Goal: Entertainment & Leisure: Consume media (video, audio)

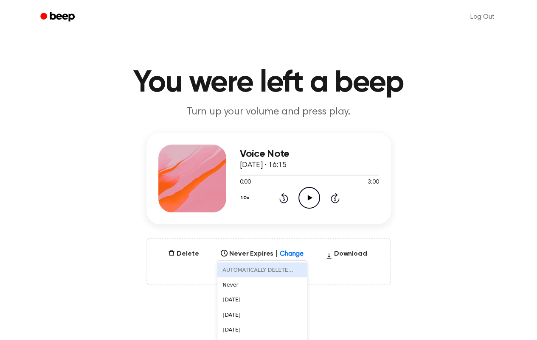
click at [286, 255] on div "6 results available. Use Up and Down to choose options, press Enter to select t…" at bounding box center [262, 252] width 90 height 12
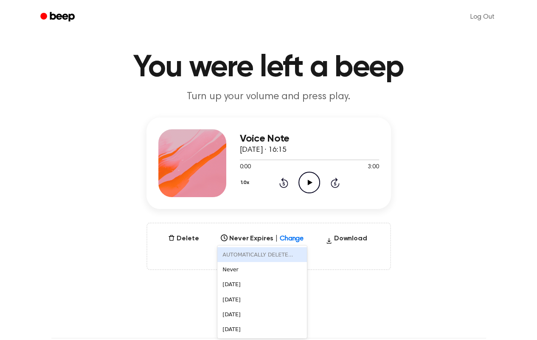
scroll to position [17, 0]
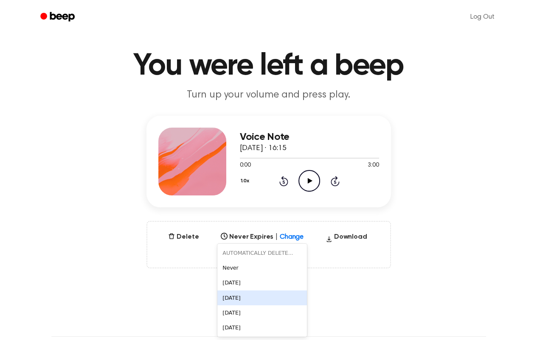
click at [258, 301] on div "[DATE]" at bounding box center [262, 298] width 90 height 15
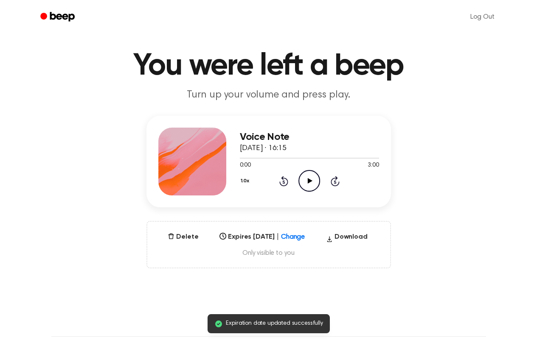
click at [306, 183] on icon "Play Audio" at bounding box center [309, 181] width 22 height 22
click at [306, 182] on icon "Pause Audio" at bounding box center [309, 181] width 22 height 22
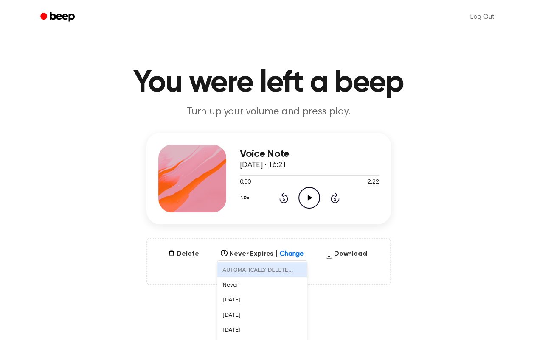
click at [293, 254] on div "6 results available. Use Up and Down to choose options, press Enter to select t…" at bounding box center [262, 252] width 90 height 12
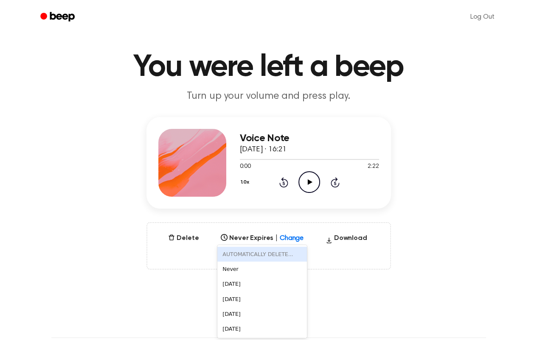
scroll to position [17, 0]
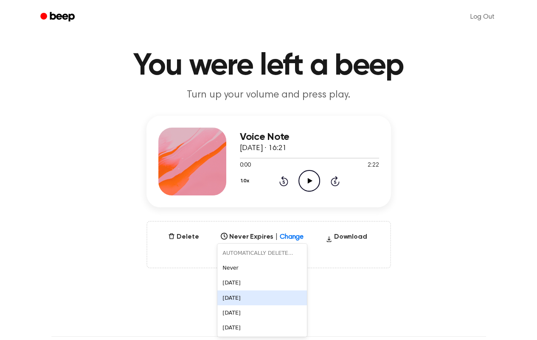
click at [261, 301] on div "[DATE]" at bounding box center [262, 298] width 90 height 15
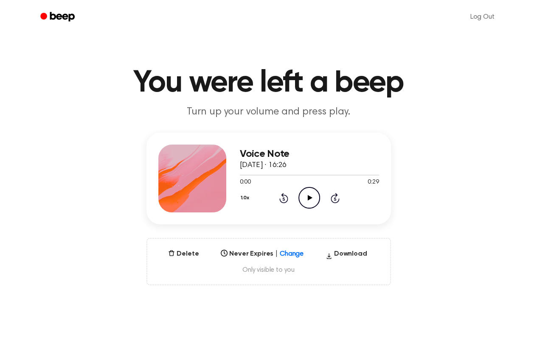
click at [286, 253] on div "Select..." at bounding box center [262, 252] width 90 height 12
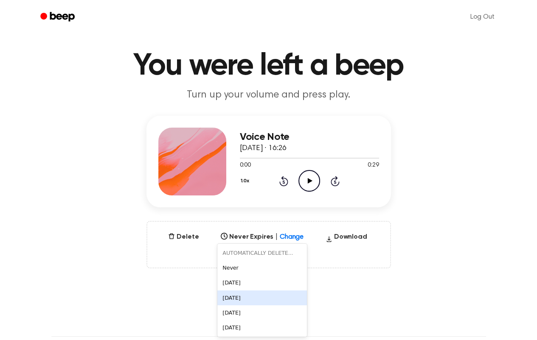
click at [254, 297] on div "[DATE]" at bounding box center [262, 298] width 90 height 15
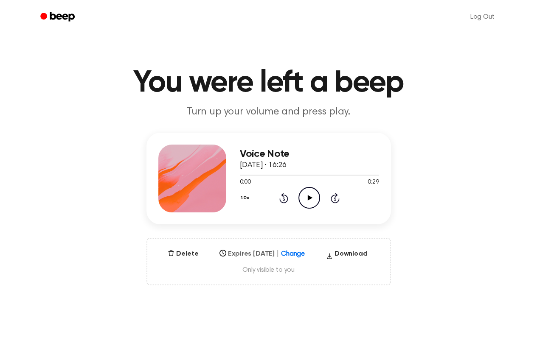
click at [295, 258] on span "Change" at bounding box center [293, 254] width 24 height 10
click at [296, 258] on span "Change" at bounding box center [292, 254] width 24 height 10
click at [293, 257] on div "Select..." at bounding box center [262, 252] width 90 height 12
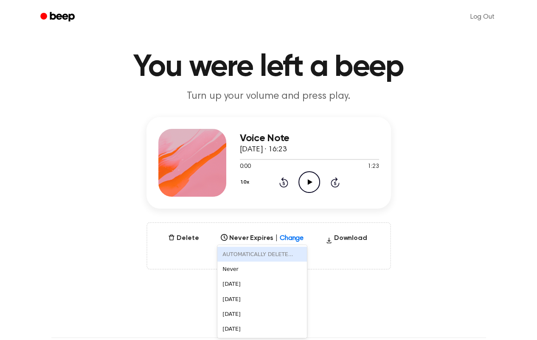
scroll to position [17, 0]
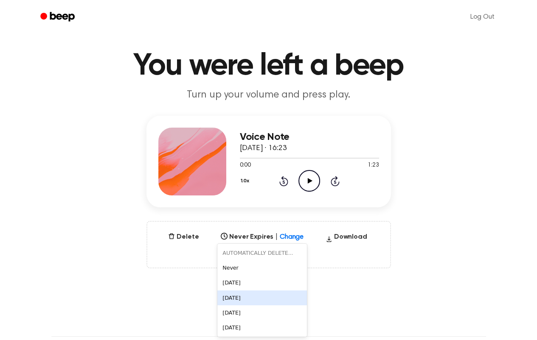
click at [254, 296] on div "[DATE]" at bounding box center [262, 298] width 90 height 15
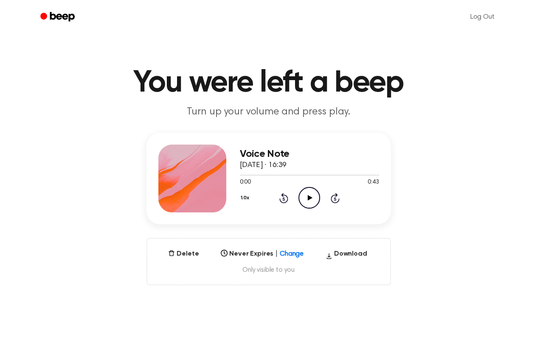
click at [284, 254] on div "Select..." at bounding box center [262, 252] width 90 height 12
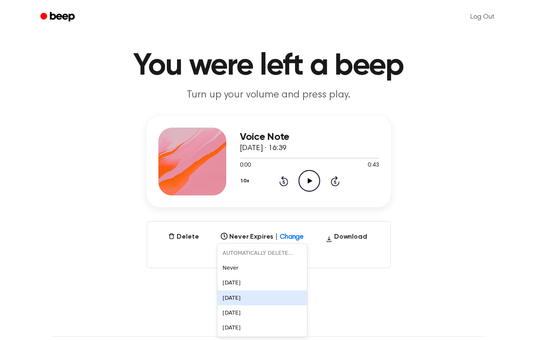
click at [248, 293] on div "[DATE]" at bounding box center [262, 298] width 90 height 15
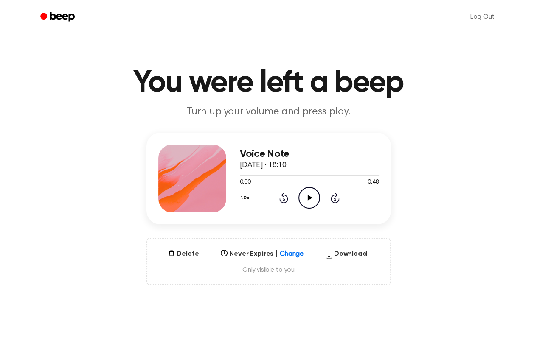
click at [295, 253] on div "Select..." at bounding box center [262, 252] width 90 height 12
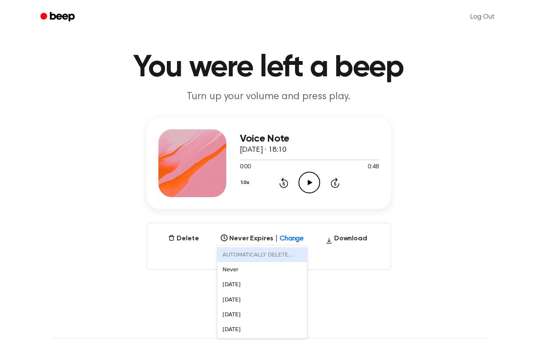
scroll to position [17, 0]
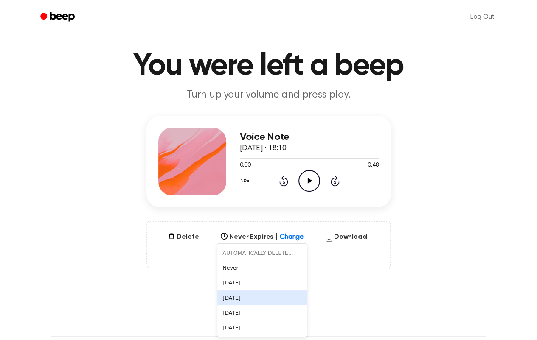
click at [267, 300] on div "In 1 Week" at bounding box center [262, 298] width 90 height 15
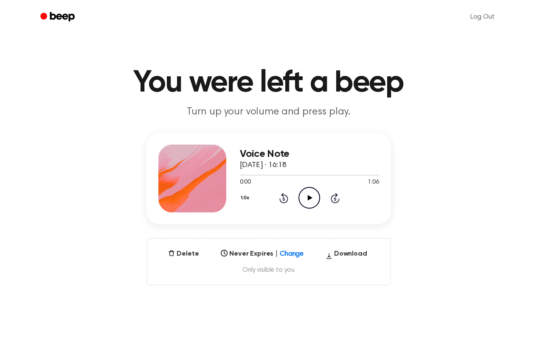
click at [285, 254] on div "Select..." at bounding box center [262, 252] width 90 height 12
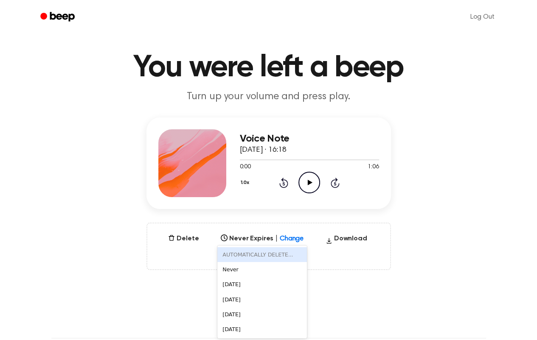
scroll to position [17, 0]
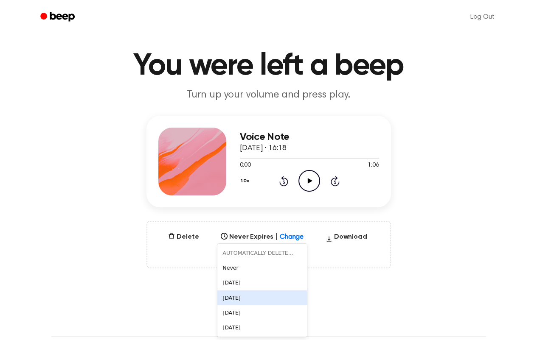
click at [258, 300] on div "[DATE]" at bounding box center [262, 298] width 90 height 15
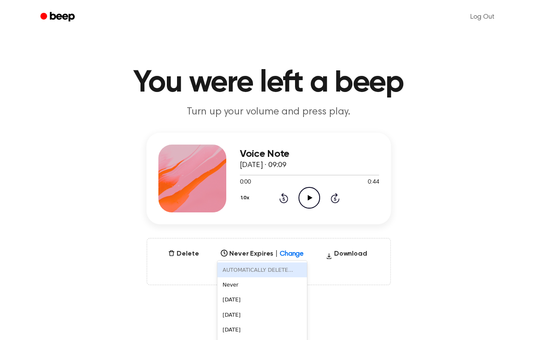
click at [287, 257] on div "6 results available. Use Up and Down to choose options, press Enter to select t…" at bounding box center [262, 252] width 90 height 12
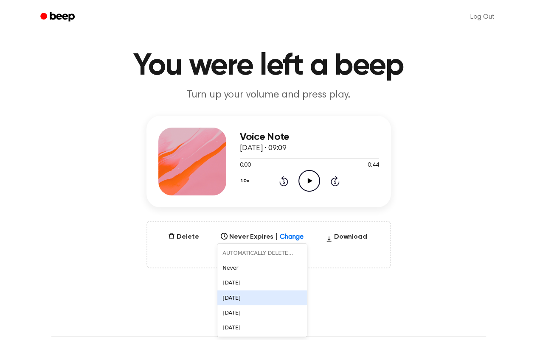
click at [239, 297] on div "[DATE]" at bounding box center [262, 298] width 90 height 15
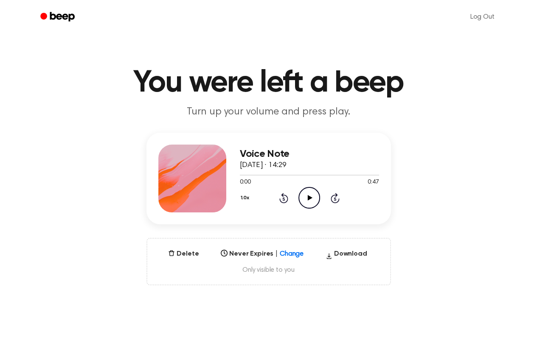
click at [292, 256] on div "Select..." at bounding box center [262, 252] width 90 height 12
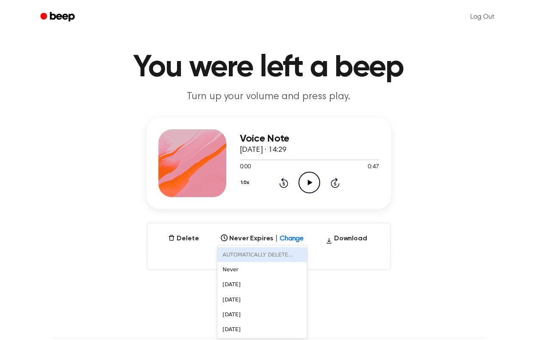
scroll to position [17, 0]
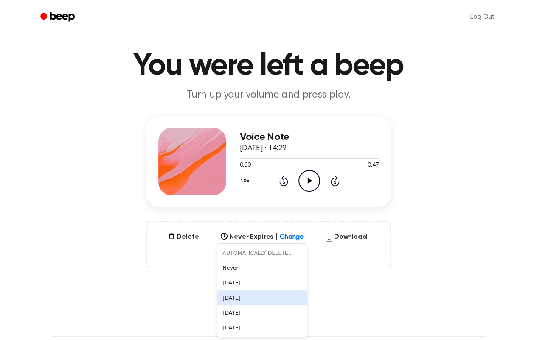
click at [253, 300] on div "[DATE]" at bounding box center [262, 298] width 90 height 15
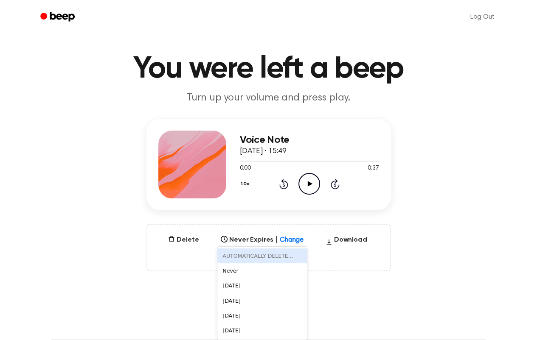
click at [288, 244] on div "6 results available. Use Up and Down to choose options, press Enter to select t…" at bounding box center [262, 238] width 90 height 12
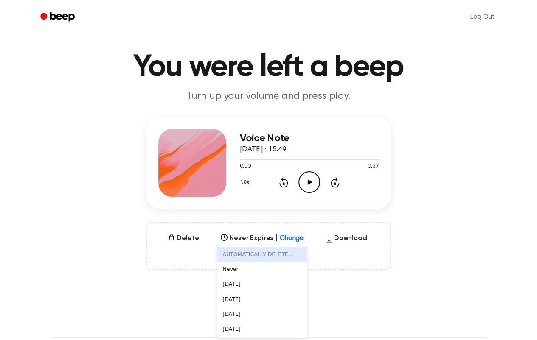
scroll to position [17, 0]
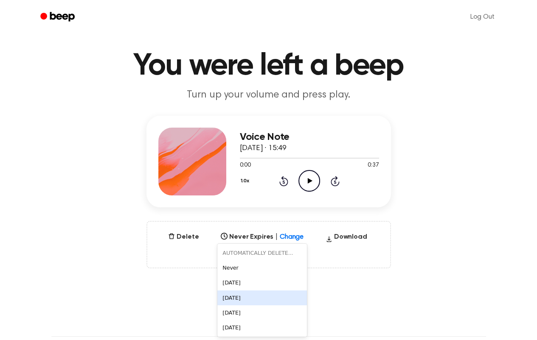
click at [249, 297] on div "[DATE]" at bounding box center [262, 298] width 90 height 15
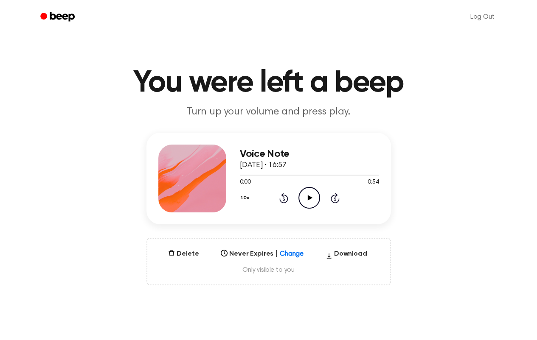
click at [290, 256] on div "Select..." at bounding box center [262, 252] width 90 height 12
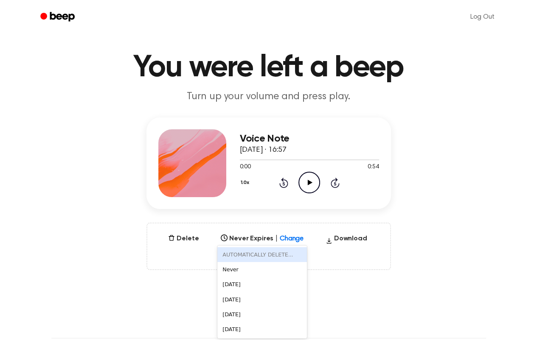
scroll to position [17, 0]
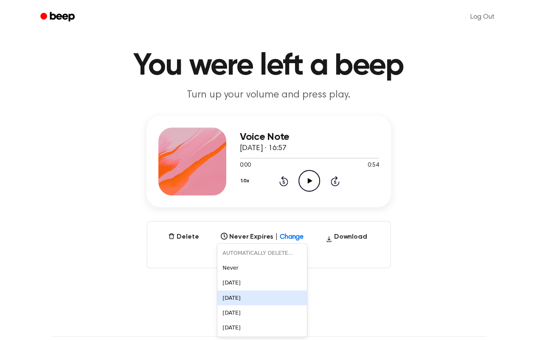
click at [248, 293] on div "[DATE]" at bounding box center [262, 298] width 90 height 15
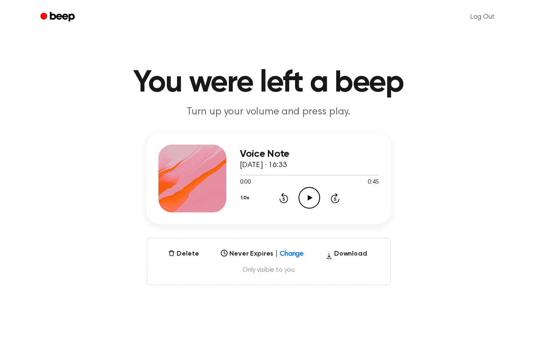
click at [292, 253] on div "Select..." at bounding box center [262, 252] width 90 height 12
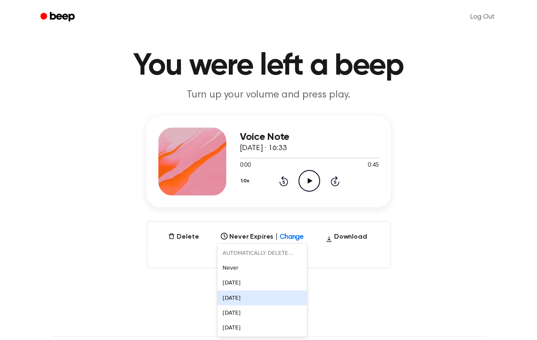
click at [261, 295] on div "[DATE]" at bounding box center [262, 298] width 90 height 15
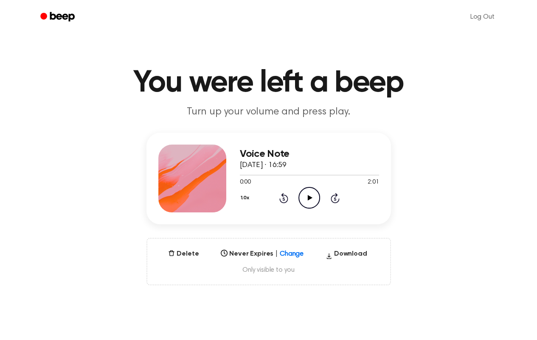
click at [292, 253] on div "Select..." at bounding box center [262, 252] width 90 height 12
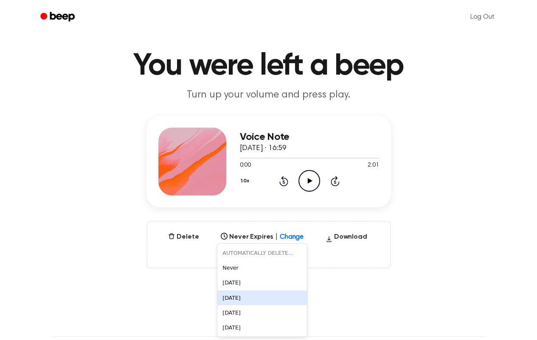
click at [261, 295] on div "[DATE]" at bounding box center [262, 298] width 90 height 15
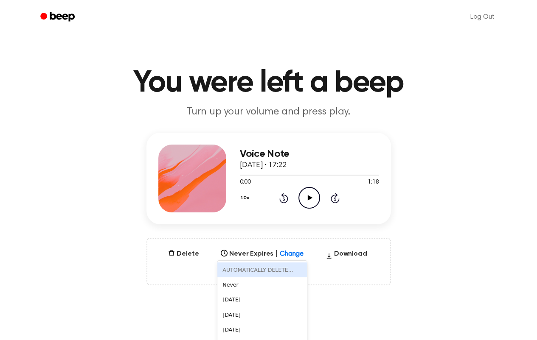
click at [300, 250] on div "6 results available. Use Up and Down to choose options, press Enter to select t…" at bounding box center [262, 252] width 90 height 12
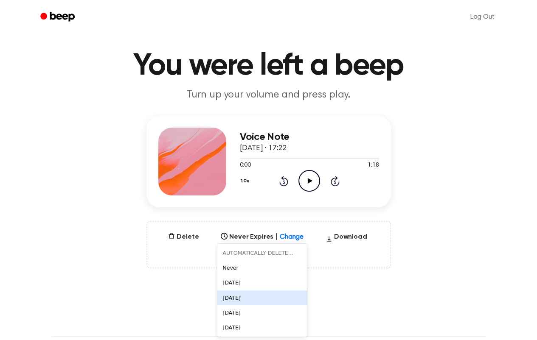
click at [250, 298] on div "[DATE]" at bounding box center [262, 298] width 90 height 15
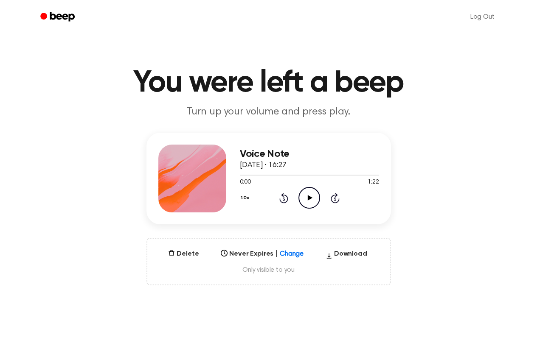
click at [289, 255] on div "Select..." at bounding box center [262, 252] width 90 height 12
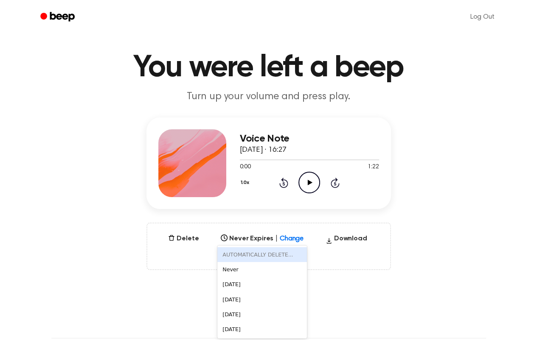
scroll to position [17, 0]
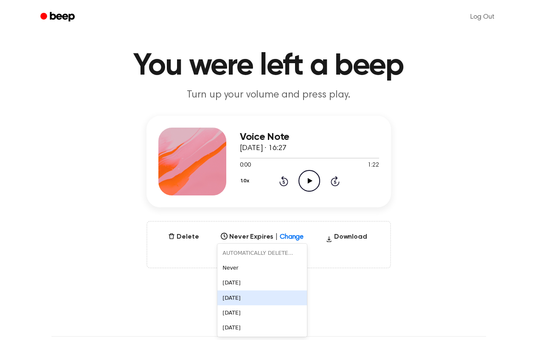
click at [257, 297] on div "[DATE]" at bounding box center [262, 298] width 90 height 15
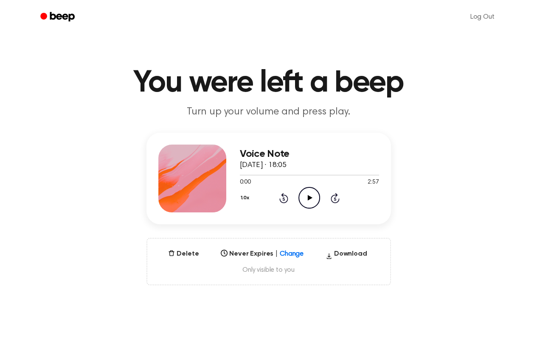
click at [289, 254] on div "Select..." at bounding box center [262, 252] width 90 height 12
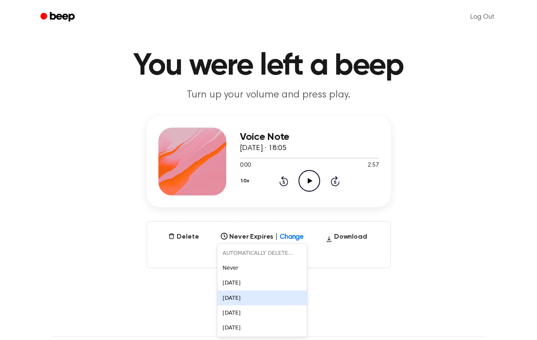
click at [240, 296] on div "[DATE]" at bounding box center [262, 298] width 90 height 15
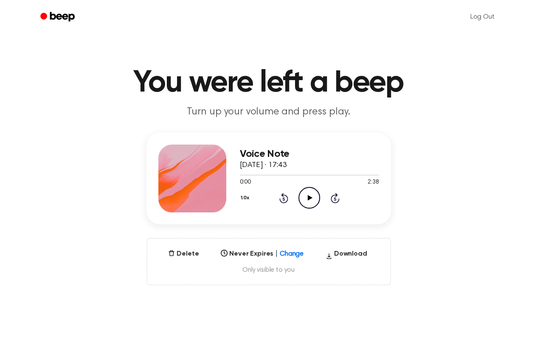
click at [282, 253] on div "Select..." at bounding box center [262, 252] width 90 height 12
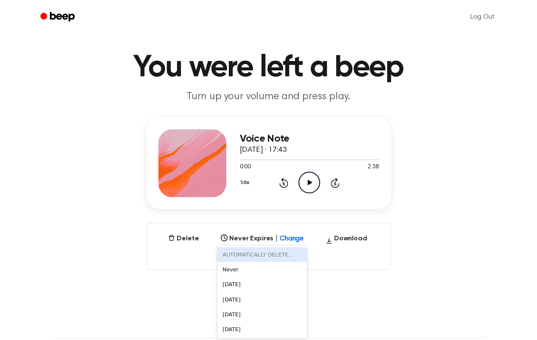
scroll to position [17, 0]
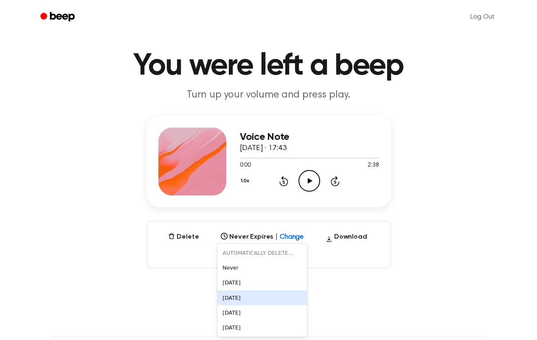
click at [244, 295] on div "[DATE]" at bounding box center [262, 298] width 90 height 15
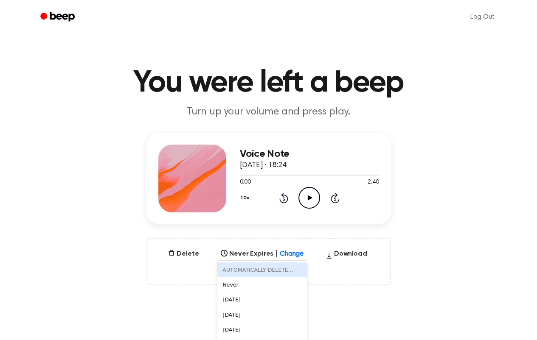
click at [292, 256] on div "6 results available. Use Up and Down to choose options, press Enter to select t…" at bounding box center [262, 252] width 90 height 12
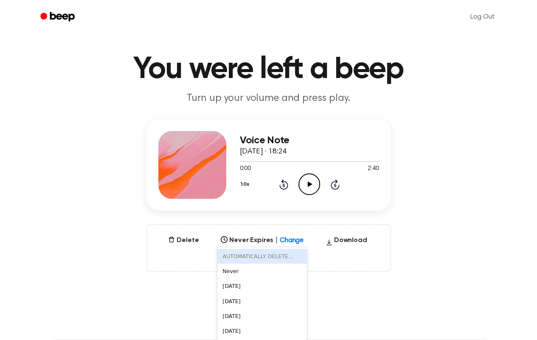
scroll to position [17, 0]
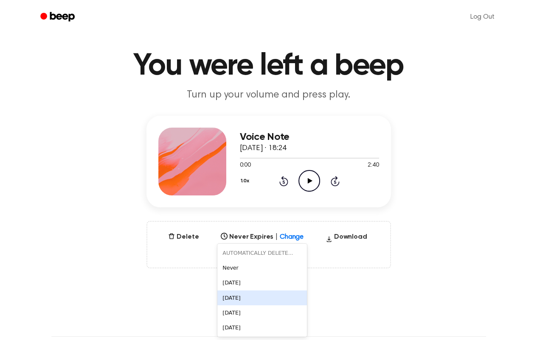
click at [242, 300] on div "[DATE]" at bounding box center [262, 298] width 90 height 15
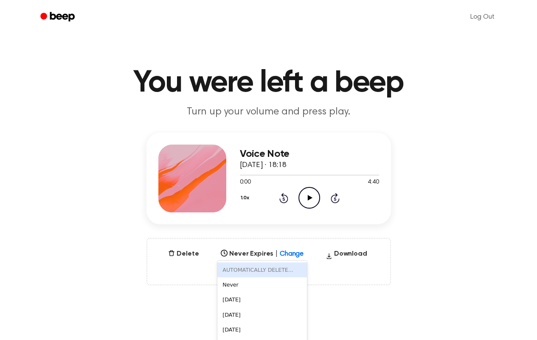
click at [287, 253] on div "6 results available. Use Up and Down to choose options, press Enter to select t…" at bounding box center [262, 252] width 90 height 12
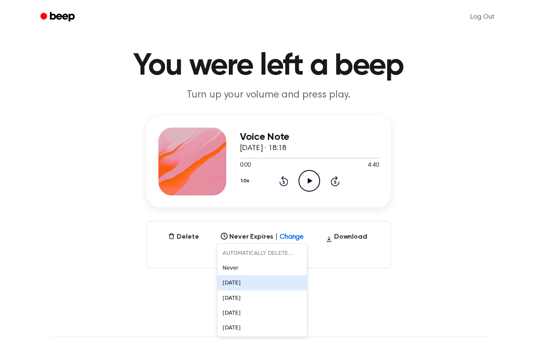
click at [237, 286] on div "In 1 Day" at bounding box center [262, 282] width 90 height 15
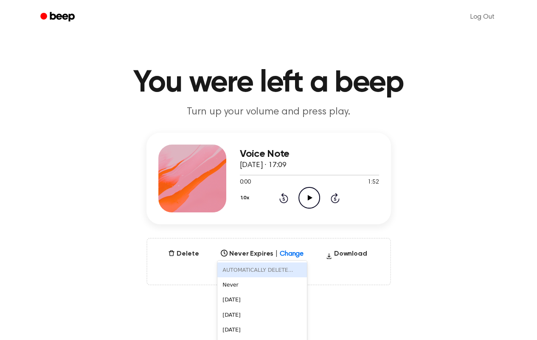
click at [292, 255] on div "6 results available. Use Up and Down to choose options, press Enter to select t…" at bounding box center [262, 252] width 90 height 12
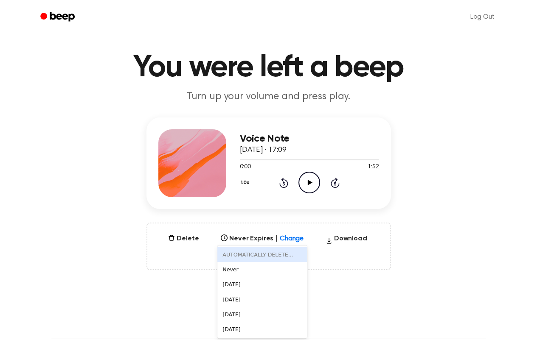
scroll to position [17, 0]
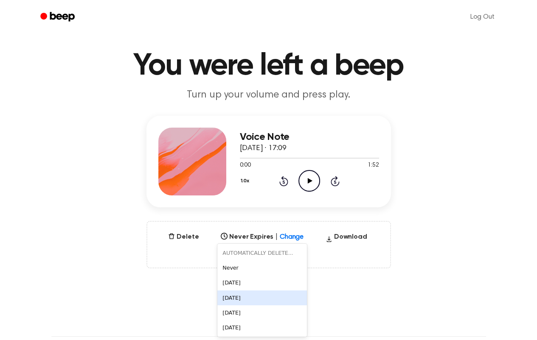
click at [254, 299] on div "[DATE]" at bounding box center [262, 298] width 90 height 15
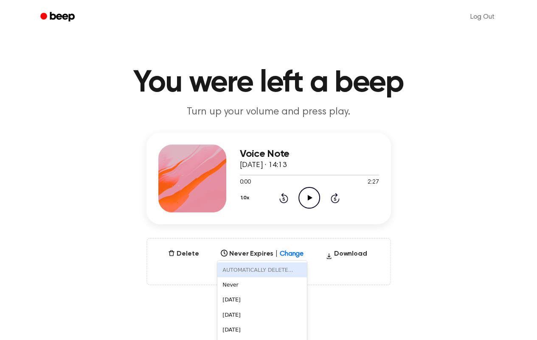
click at [289, 254] on div "6 results available. Use Up and Down to choose options, press Enter to select t…" at bounding box center [262, 252] width 90 height 12
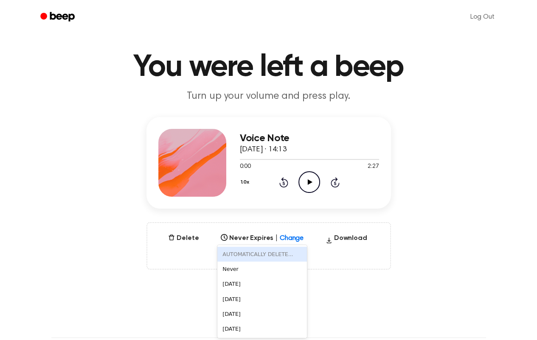
scroll to position [17, 0]
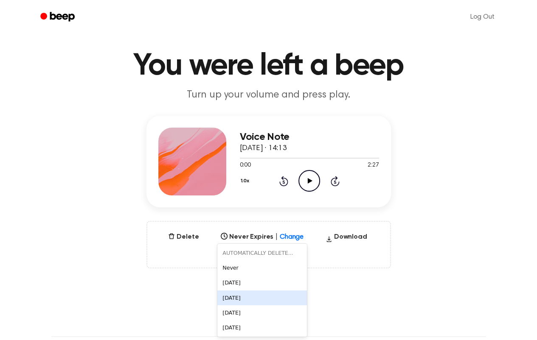
click at [258, 300] on div "[DATE]" at bounding box center [262, 298] width 90 height 15
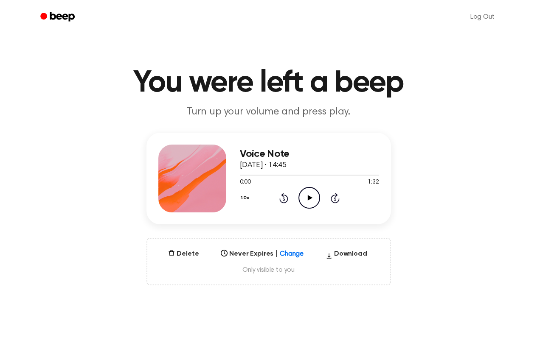
click at [289, 255] on div "Select..." at bounding box center [262, 252] width 90 height 12
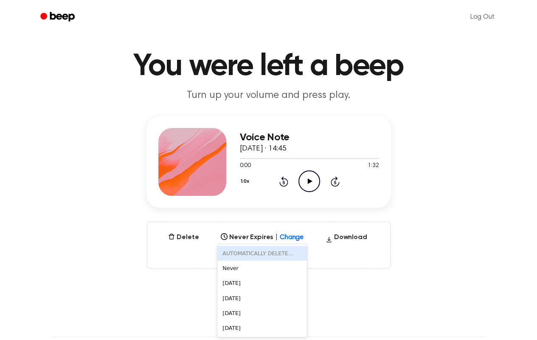
scroll to position [17, 0]
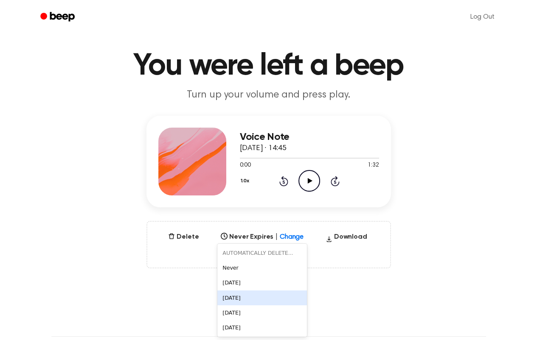
click at [249, 294] on div "[DATE]" at bounding box center [262, 298] width 90 height 15
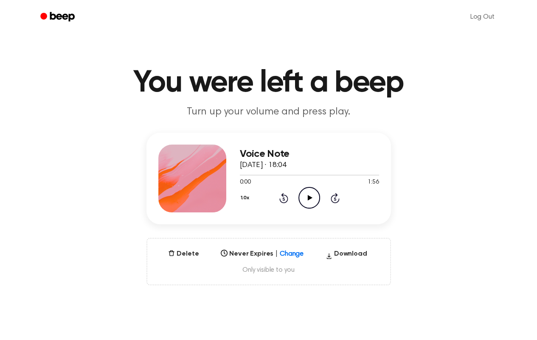
click at [285, 252] on div "Select..." at bounding box center [262, 252] width 90 height 12
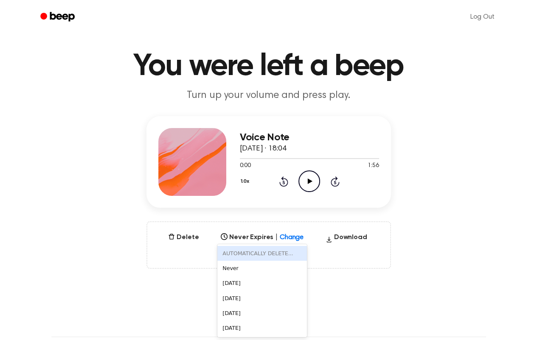
scroll to position [17, 0]
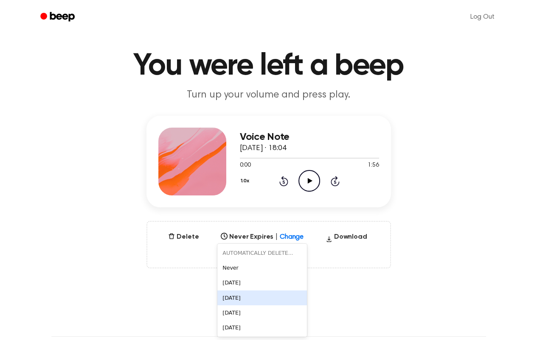
click at [236, 297] on div "[DATE]" at bounding box center [262, 298] width 90 height 15
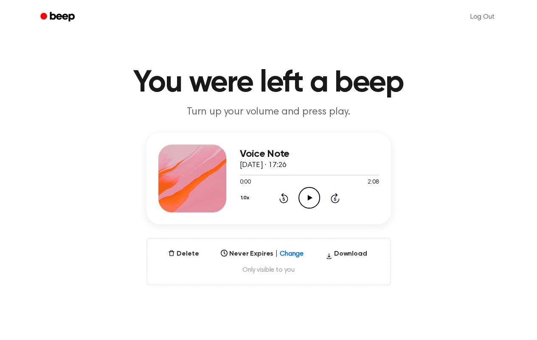
click at [295, 256] on div "Select..." at bounding box center [262, 252] width 90 height 12
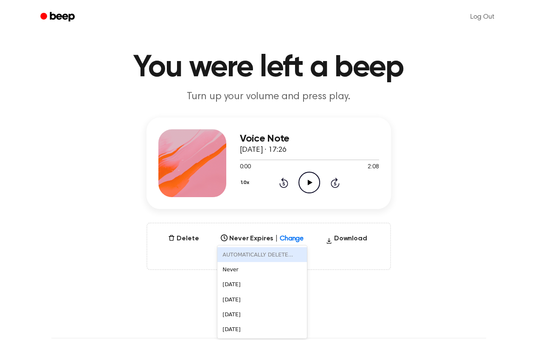
scroll to position [17, 0]
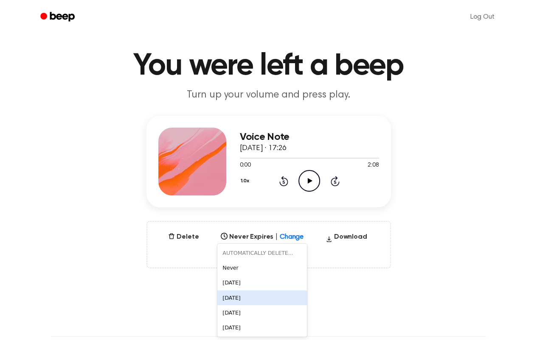
click at [241, 297] on div "[DATE]" at bounding box center [262, 298] width 90 height 15
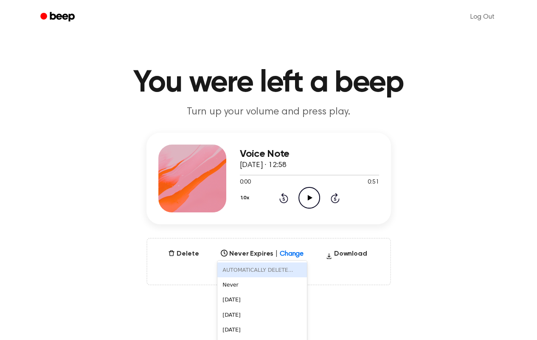
click at [289, 254] on div "6 results available. Use Up and Down to choose options, press Enter to select t…" at bounding box center [262, 252] width 90 height 12
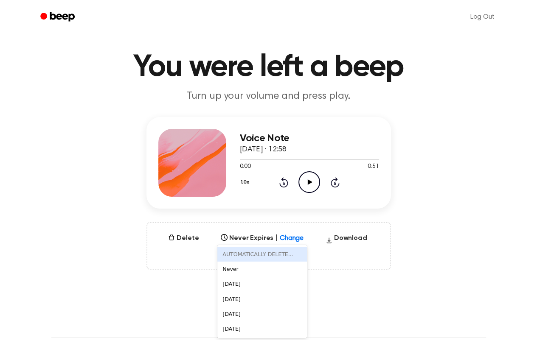
scroll to position [17, 0]
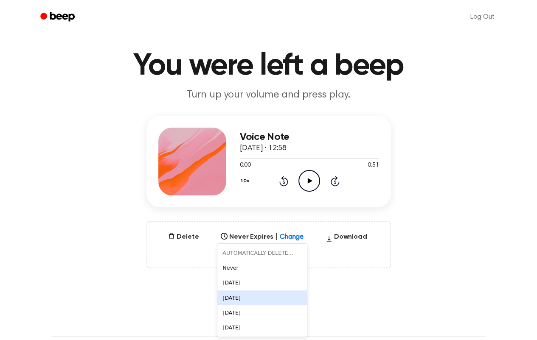
click at [238, 299] on div "[DATE]" at bounding box center [262, 298] width 90 height 15
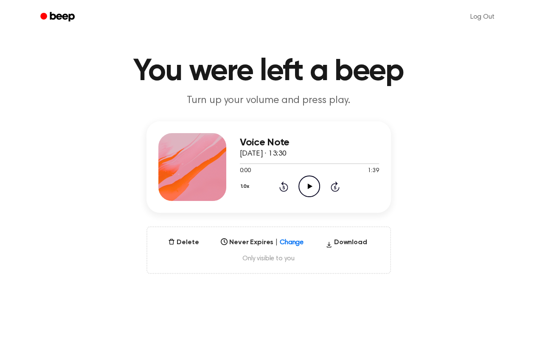
click at [290, 246] on div "Select..." at bounding box center [262, 240] width 90 height 12
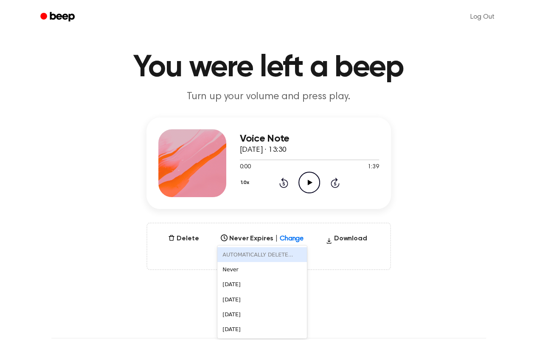
scroll to position [17, 0]
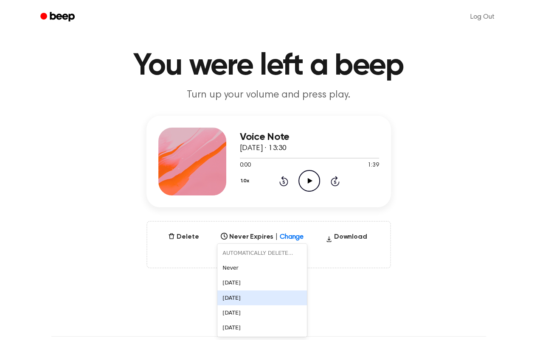
click at [253, 296] on div "[DATE]" at bounding box center [262, 298] width 90 height 15
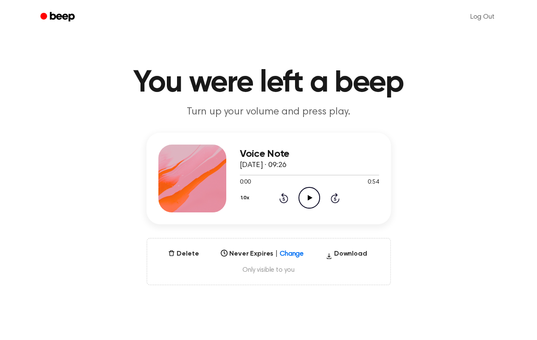
click at [290, 252] on div "Select..." at bounding box center [262, 252] width 90 height 12
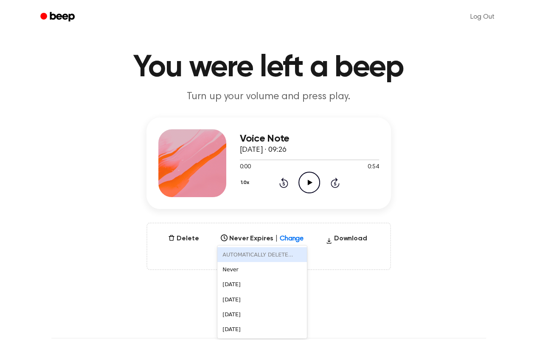
scroll to position [17, 0]
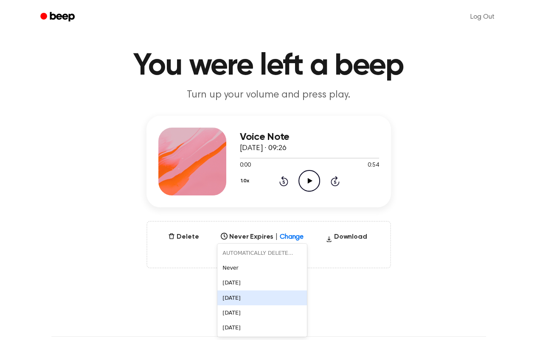
click at [253, 296] on div "[DATE]" at bounding box center [262, 298] width 90 height 15
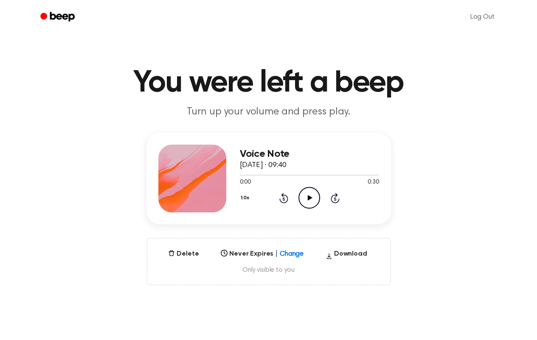
click at [307, 200] on icon "Play Audio" at bounding box center [309, 198] width 22 height 22
click at [290, 255] on div "6 results available. Use Up and Down to choose options, press Enter to select t…" at bounding box center [262, 252] width 90 height 12
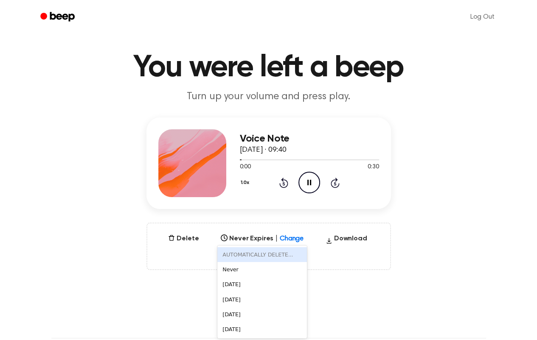
scroll to position [17, 0]
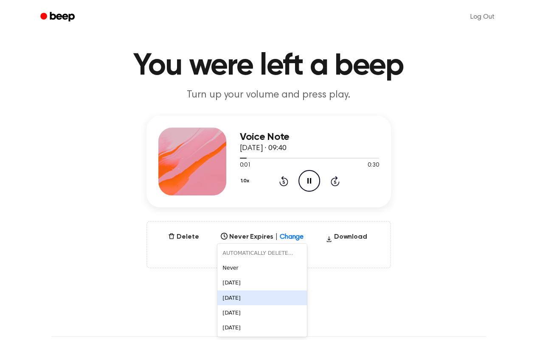
click at [258, 293] on div "[DATE]" at bounding box center [262, 298] width 90 height 15
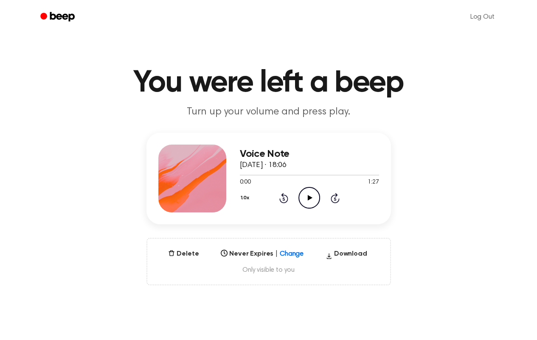
click at [290, 254] on div "Select..." at bounding box center [262, 252] width 90 height 12
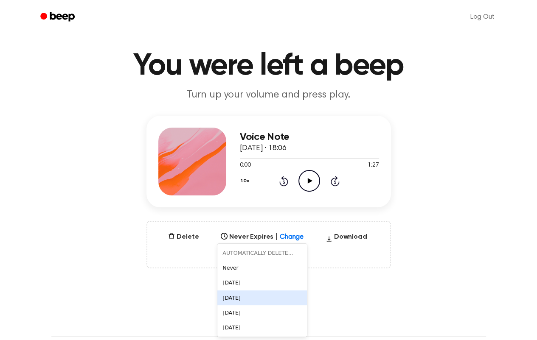
click at [253, 302] on div "In 1 Week" at bounding box center [262, 298] width 90 height 15
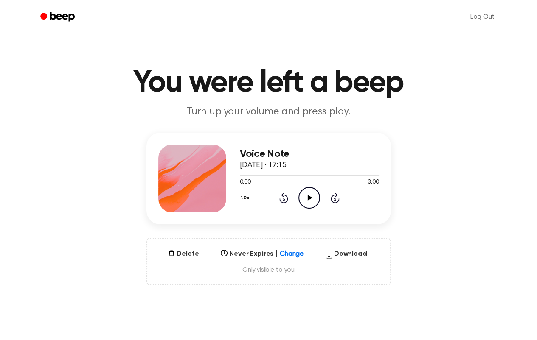
click at [288, 254] on div "Select..." at bounding box center [262, 252] width 90 height 12
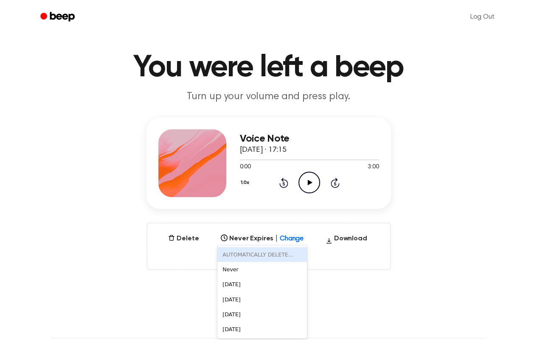
scroll to position [17, 0]
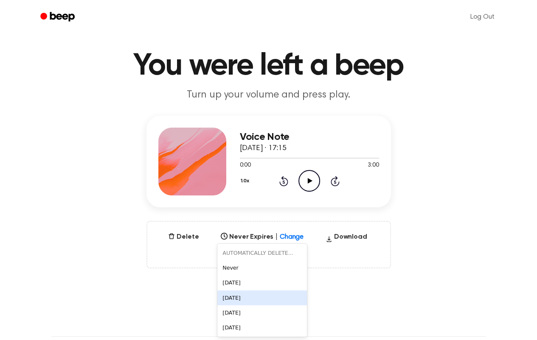
click at [239, 302] on div "[DATE]" at bounding box center [262, 298] width 90 height 15
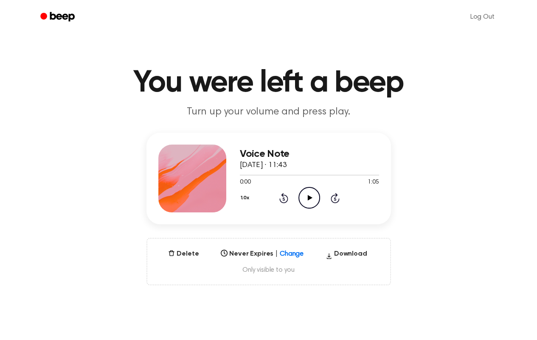
click at [304, 194] on icon "Play Audio" at bounding box center [309, 198] width 22 height 22
click at [289, 252] on div "Select..." at bounding box center [262, 252] width 90 height 12
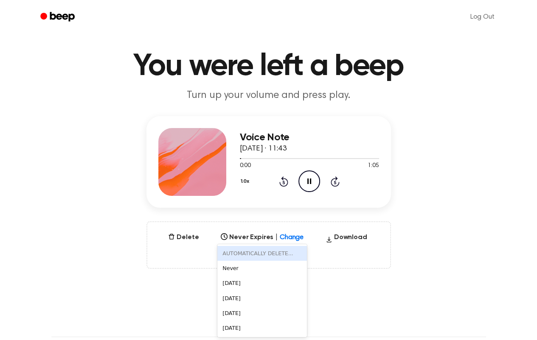
scroll to position [17, 0]
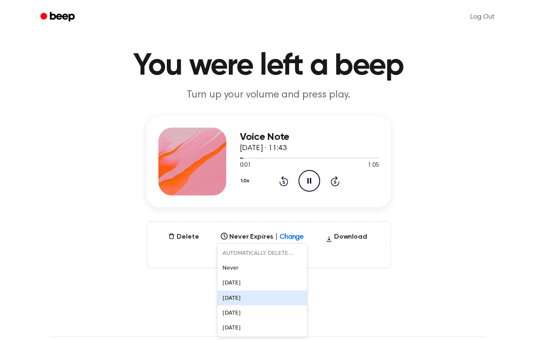
click at [241, 296] on div "[DATE]" at bounding box center [262, 298] width 90 height 15
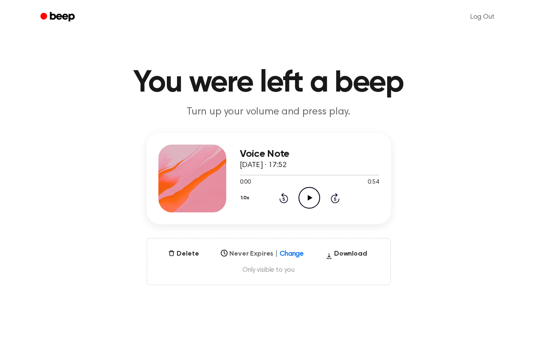
click at [288, 255] on div "Select..." at bounding box center [262, 252] width 90 height 12
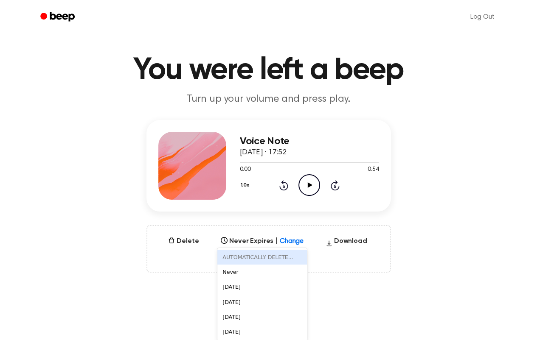
scroll to position [17, 0]
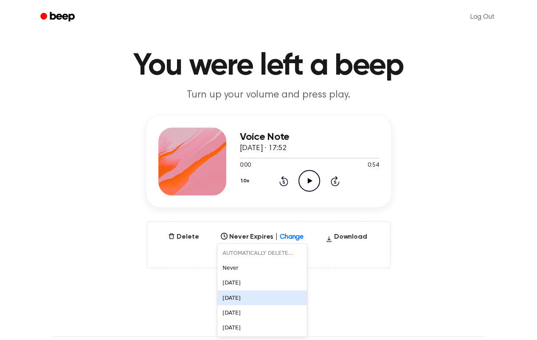
click at [260, 297] on div "[DATE]" at bounding box center [262, 298] width 90 height 15
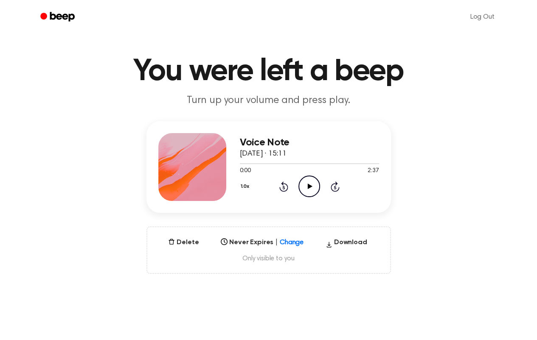
click at [287, 246] on div "Select..." at bounding box center [262, 240] width 90 height 12
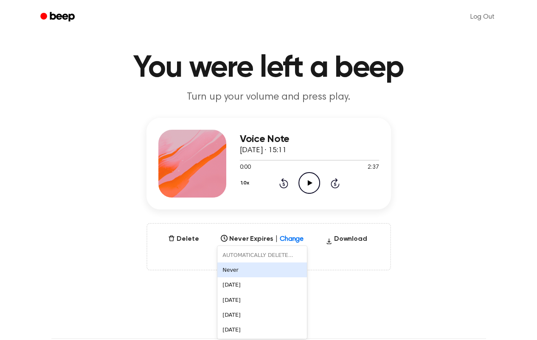
scroll to position [17, 0]
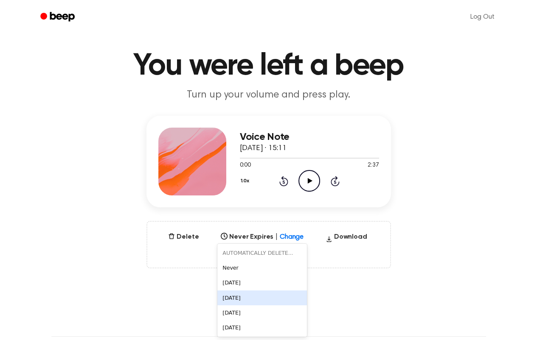
click at [260, 298] on div "[DATE]" at bounding box center [262, 298] width 90 height 15
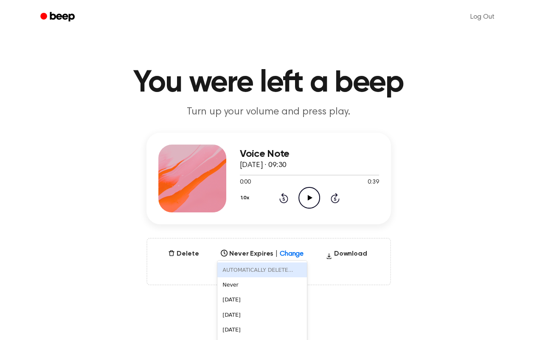
click at [287, 252] on div "6 results available. Use Up and Down to choose options, press Enter to select t…" at bounding box center [262, 252] width 90 height 12
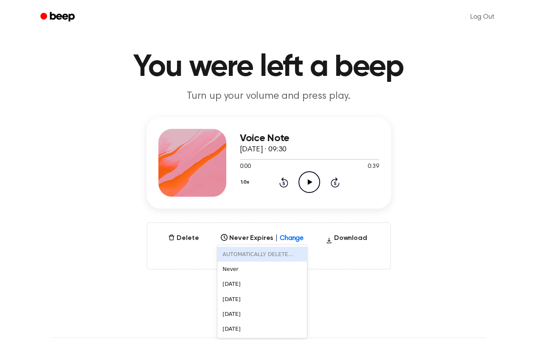
scroll to position [17, 0]
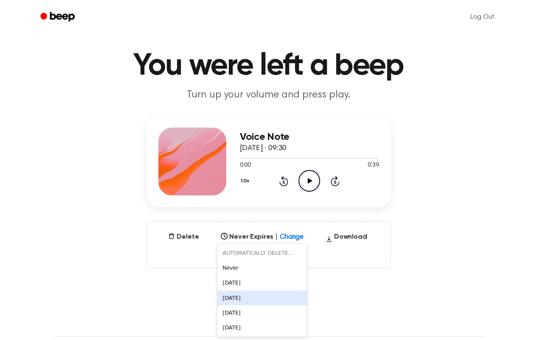
click at [245, 296] on div "[DATE]" at bounding box center [262, 298] width 90 height 15
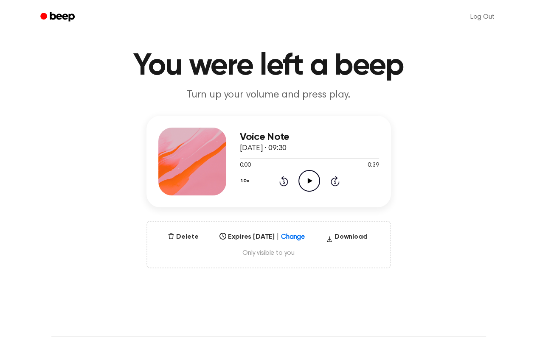
click at [309, 180] on icon at bounding box center [310, 181] width 5 height 6
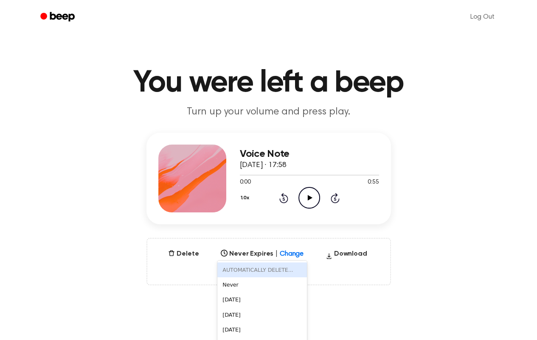
click at [296, 254] on div "6 results available. Use Up and Down to choose options, press Enter to select t…" at bounding box center [262, 252] width 90 height 12
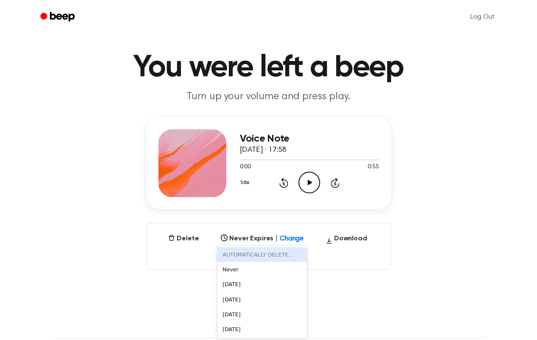
scroll to position [17, 0]
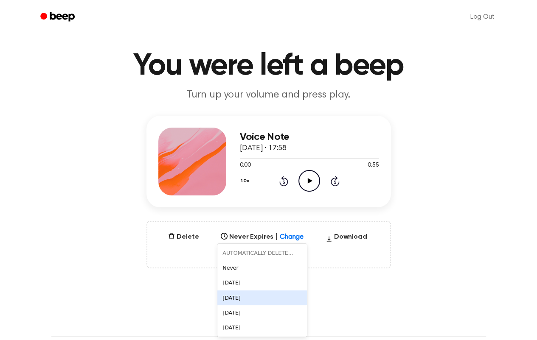
click at [261, 298] on div "In 1 Week" at bounding box center [262, 298] width 90 height 15
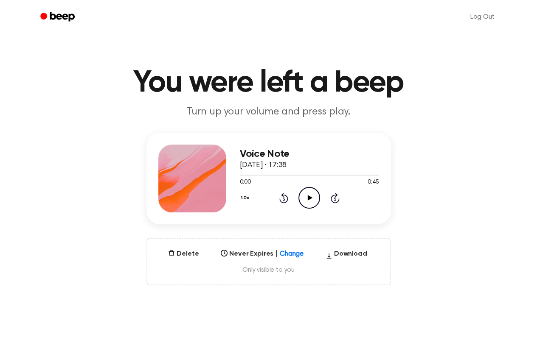
click at [286, 253] on div "Select..." at bounding box center [262, 252] width 90 height 12
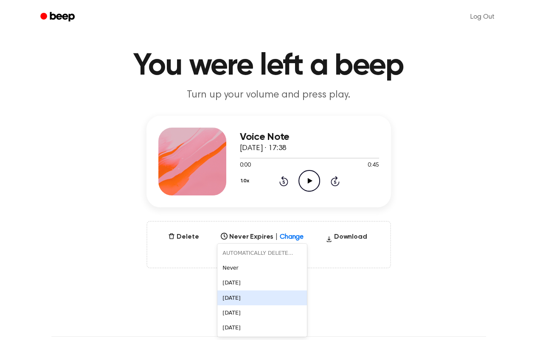
click at [261, 303] on div "In 1 Week" at bounding box center [262, 298] width 90 height 15
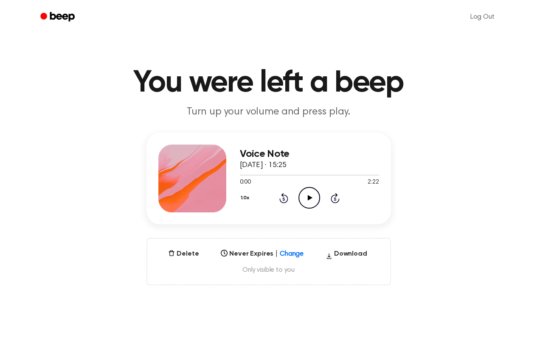
click at [292, 251] on div "Select..." at bounding box center [262, 252] width 90 height 12
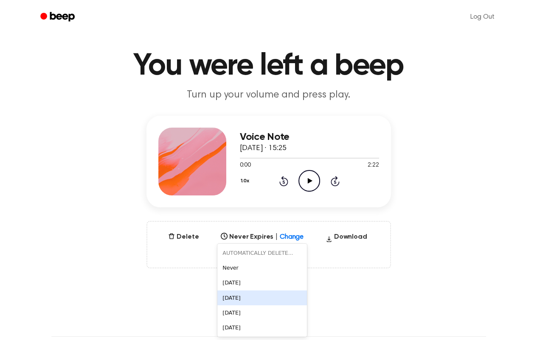
click at [245, 299] on div "[DATE]" at bounding box center [262, 298] width 90 height 15
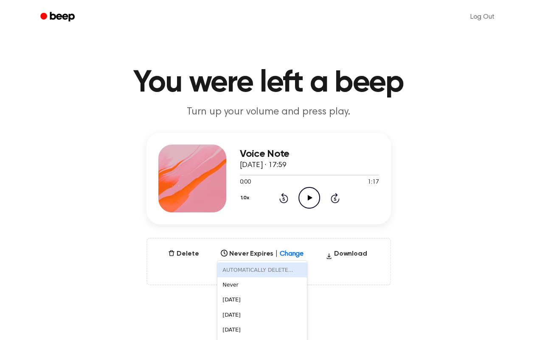
click at [290, 253] on div "6 results available. Use Up and Down to choose options, press Enter to select t…" at bounding box center [262, 252] width 90 height 12
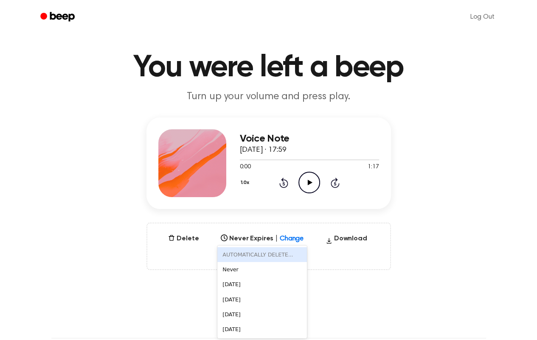
scroll to position [17, 0]
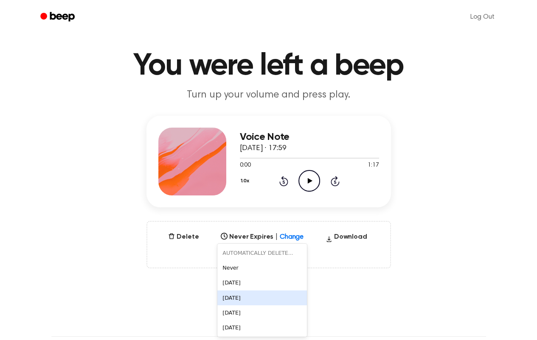
click at [246, 299] on div "[DATE]" at bounding box center [262, 298] width 90 height 15
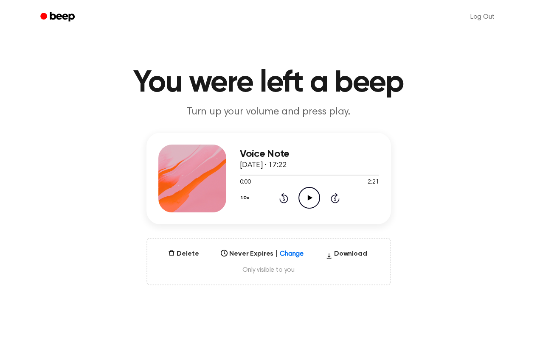
click at [292, 253] on div "Select..." at bounding box center [262, 252] width 90 height 12
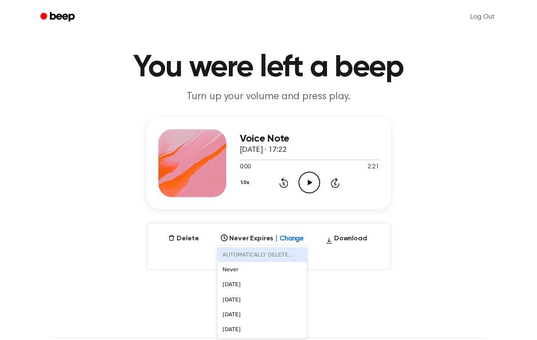
scroll to position [17, 0]
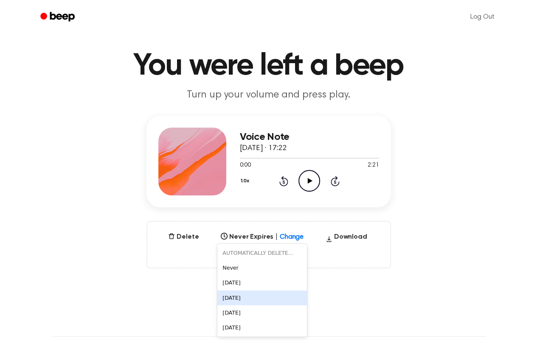
click at [256, 297] on div "[DATE]" at bounding box center [262, 298] width 90 height 15
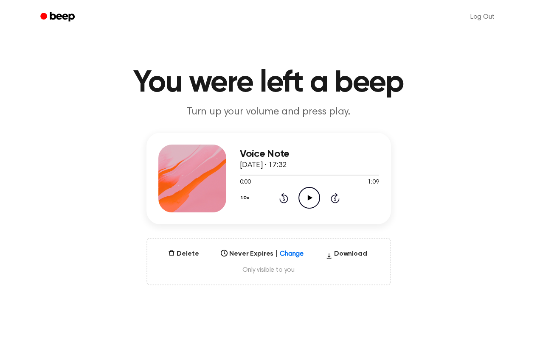
click at [292, 255] on div "Select..." at bounding box center [262, 252] width 90 height 12
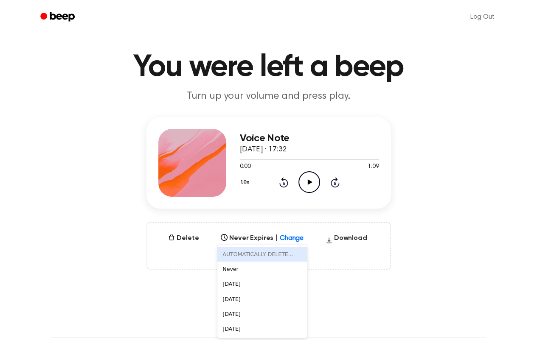
scroll to position [17, 0]
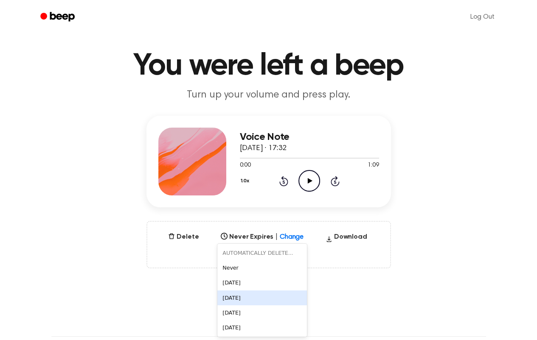
click at [251, 297] on div "[DATE]" at bounding box center [262, 298] width 90 height 15
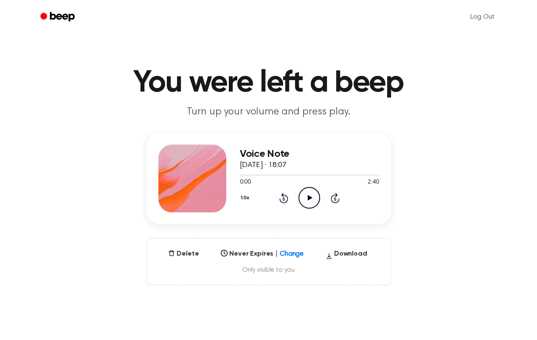
click at [286, 255] on div "Select..." at bounding box center [262, 252] width 90 height 12
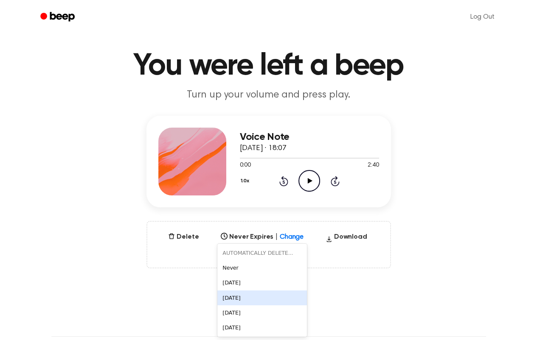
click at [247, 298] on div "[DATE]" at bounding box center [262, 298] width 90 height 15
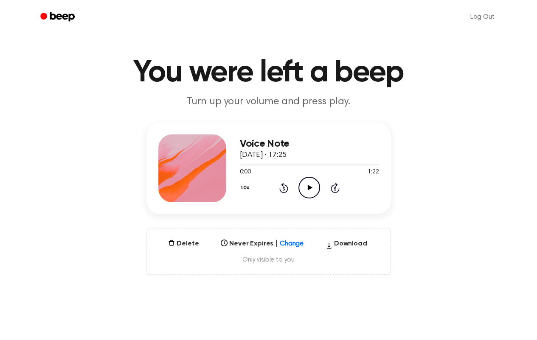
click at [285, 247] on div "Select..." at bounding box center [262, 242] width 90 height 12
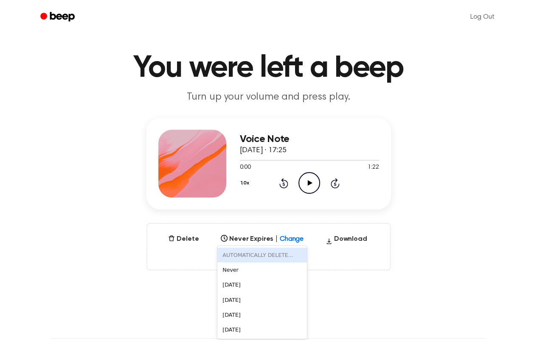
scroll to position [17, 0]
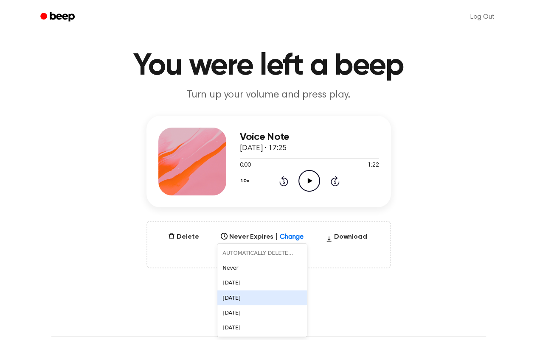
click at [242, 293] on div "[DATE]" at bounding box center [262, 298] width 90 height 15
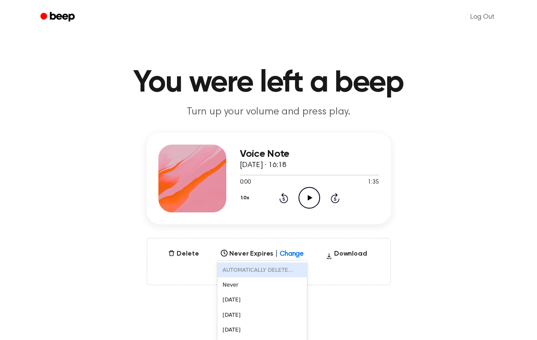
click at [290, 251] on div "6 results available. Use Up and Down to choose options, press Enter to select t…" at bounding box center [262, 252] width 90 height 12
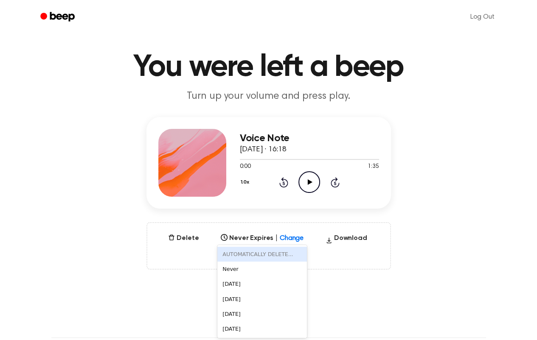
scroll to position [17, 0]
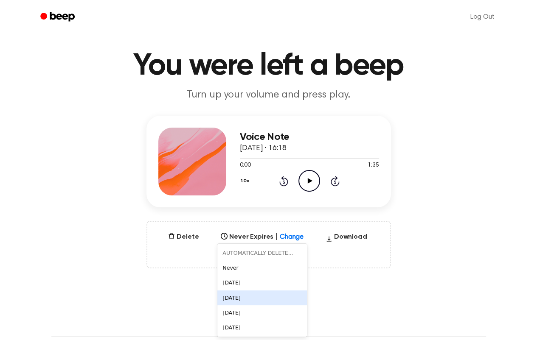
click at [250, 298] on div "[DATE]" at bounding box center [262, 298] width 90 height 15
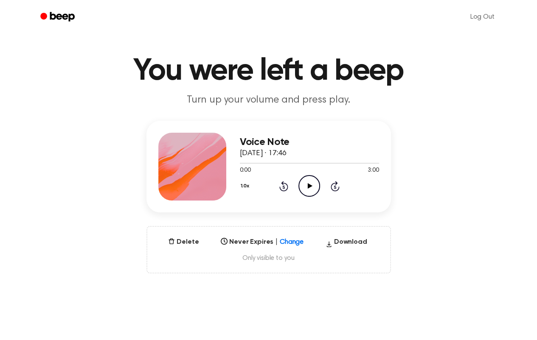
click at [289, 246] on div "Select..." at bounding box center [262, 240] width 90 height 12
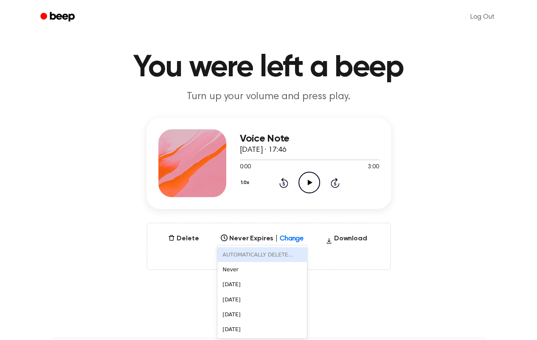
scroll to position [17, 0]
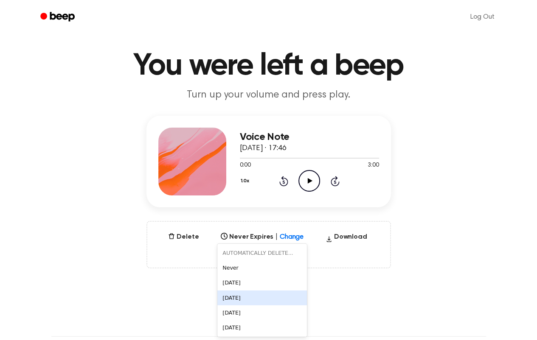
click at [239, 295] on div "[DATE]" at bounding box center [262, 298] width 90 height 15
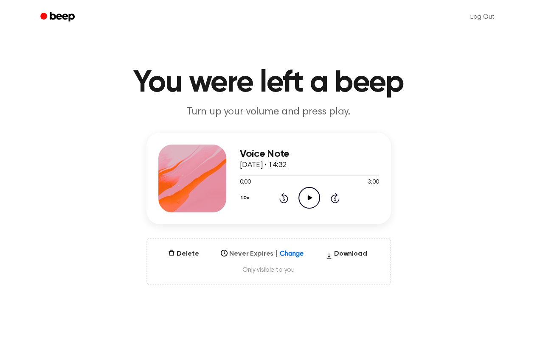
click at [289, 258] on span "Change" at bounding box center [292, 254] width 24 height 10
click at [292, 252] on div "6 results available. Use Up and Down to choose options, press Enter to select t…" at bounding box center [262, 252] width 90 height 12
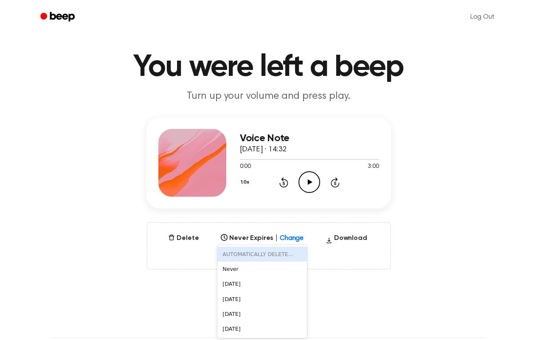
scroll to position [17, 0]
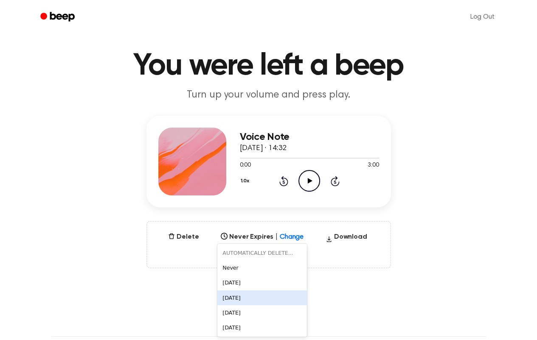
click at [239, 297] on div "[DATE]" at bounding box center [262, 298] width 90 height 15
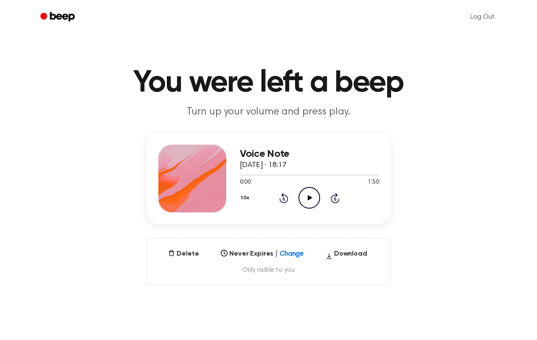
click at [287, 256] on div "Select..." at bounding box center [262, 252] width 90 height 12
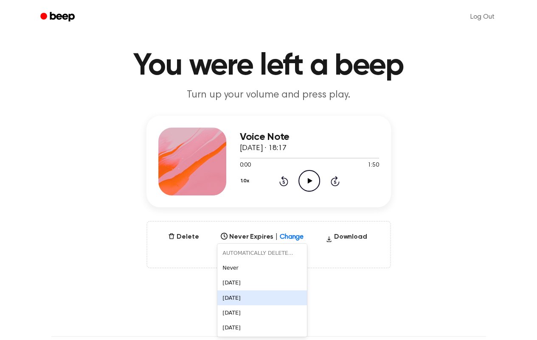
click at [245, 298] on div "[DATE]" at bounding box center [262, 298] width 90 height 15
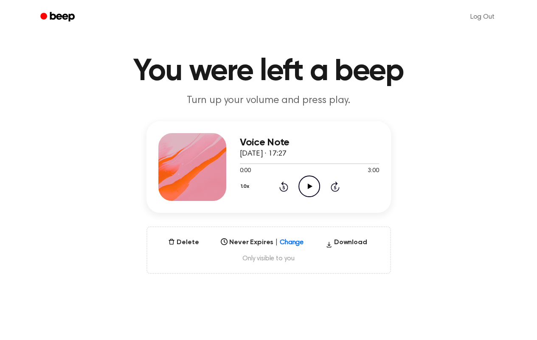
click at [295, 246] on div "Select..." at bounding box center [262, 240] width 90 height 12
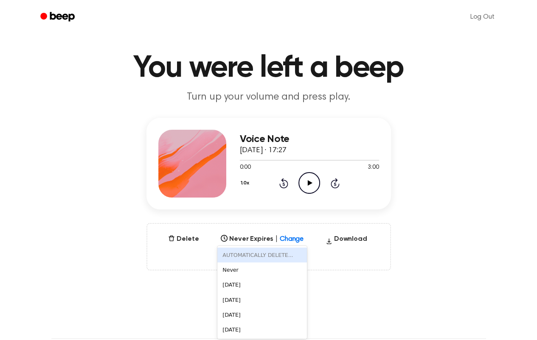
scroll to position [17, 0]
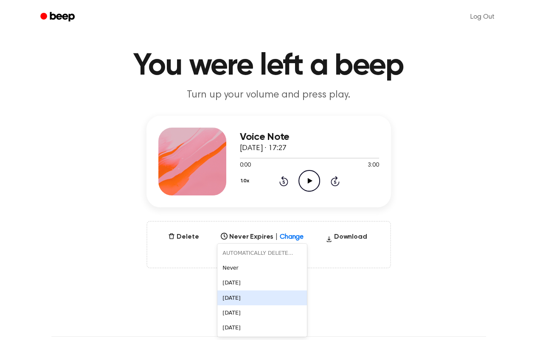
click at [255, 298] on div "[DATE]" at bounding box center [262, 298] width 90 height 15
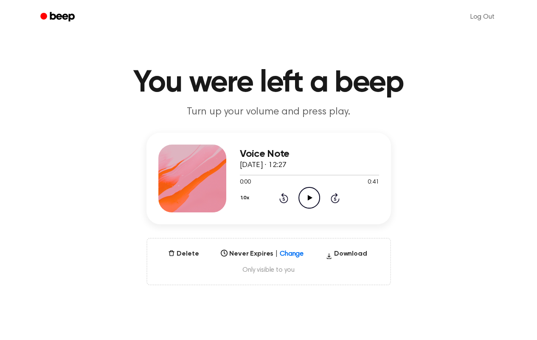
click at [283, 249] on div "Select..." at bounding box center [262, 252] width 90 height 12
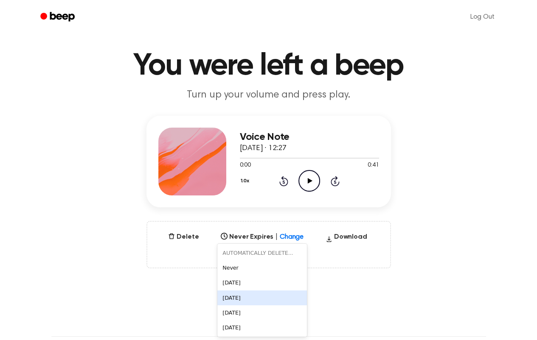
click at [243, 296] on div "[DATE]" at bounding box center [262, 298] width 90 height 15
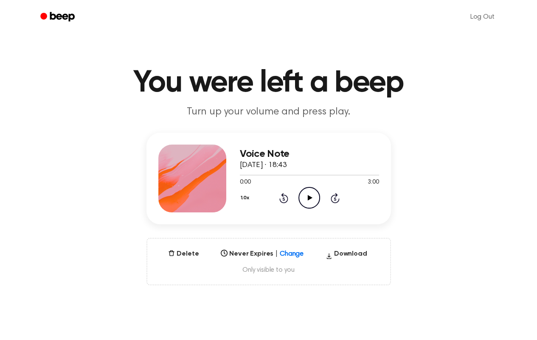
click at [297, 253] on div "Select..." at bounding box center [262, 252] width 90 height 12
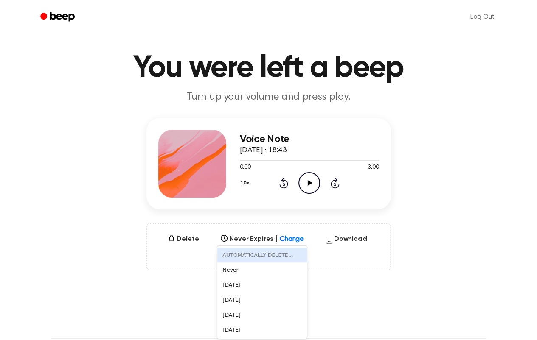
scroll to position [17, 0]
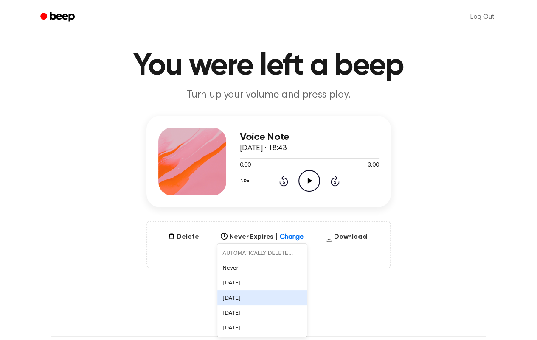
click at [241, 298] on div "[DATE]" at bounding box center [262, 298] width 90 height 15
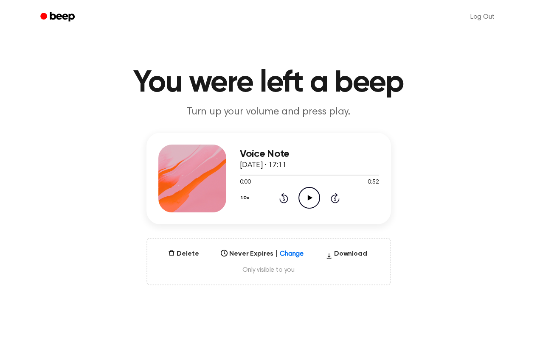
click at [281, 253] on div "Select..." at bounding box center [262, 252] width 90 height 12
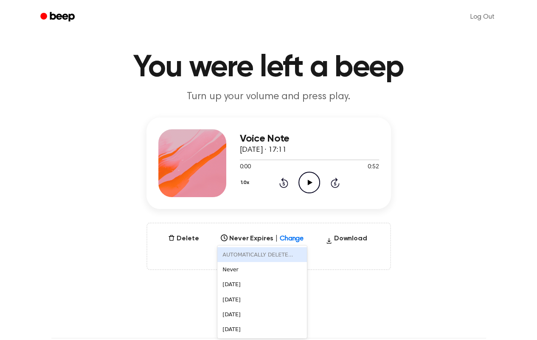
scroll to position [17, 0]
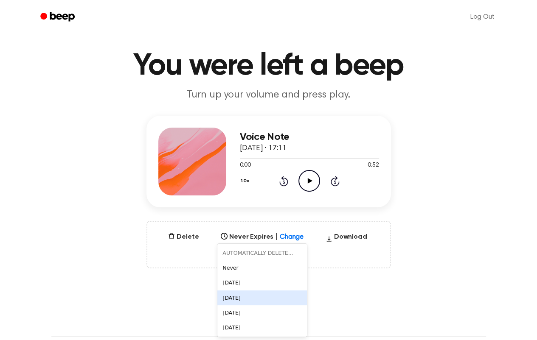
click at [234, 298] on div "[DATE]" at bounding box center [262, 298] width 90 height 15
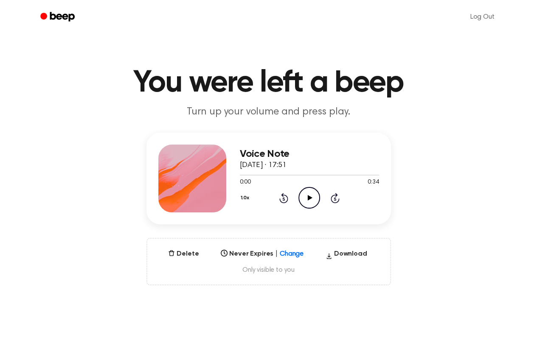
click at [294, 254] on div "Select..." at bounding box center [262, 252] width 90 height 12
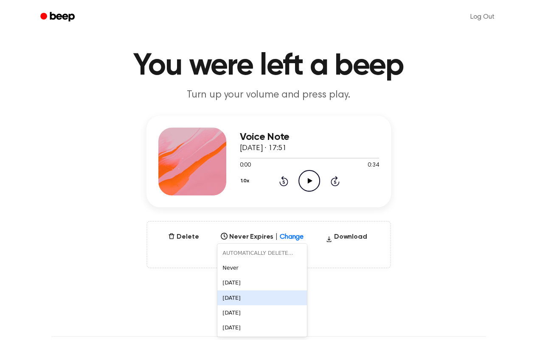
click at [239, 294] on div "[DATE]" at bounding box center [262, 298] width 90 height 15
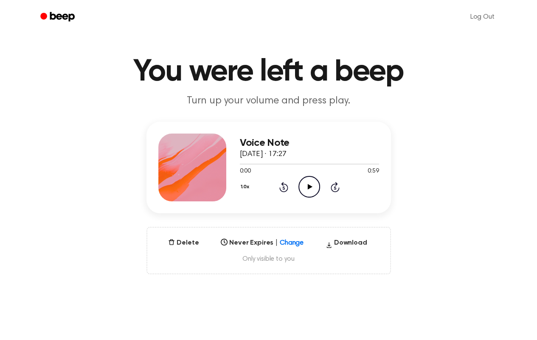
click at [292, 247] on div "Select..." at bounding box center [262, 241] width 90 height 12
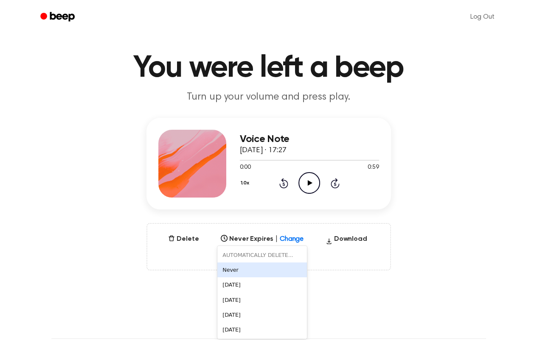
scroll to position [17, 0]
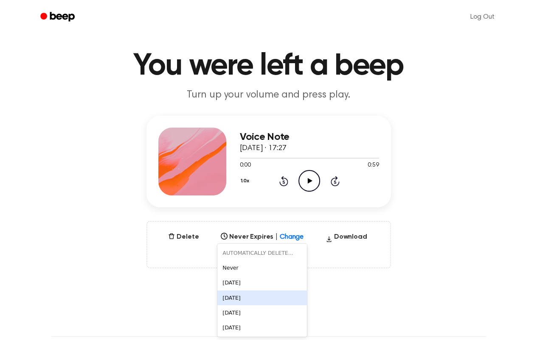
click at [244, 300] on div "In 1 Week" at bounding box center [262, 298] width 90 height 15
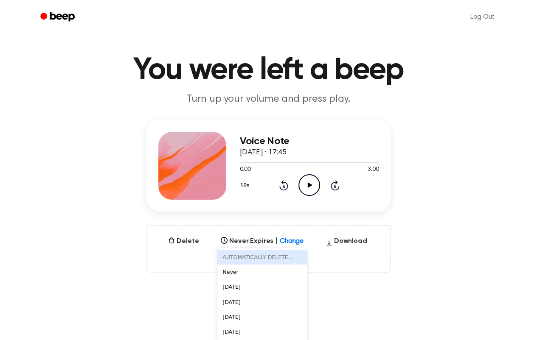
click at [289, 245] on div "6 results available. Use Up and Down to choose options, press Enter to select t…" at bounding box center [262, 239] width 90 height 12
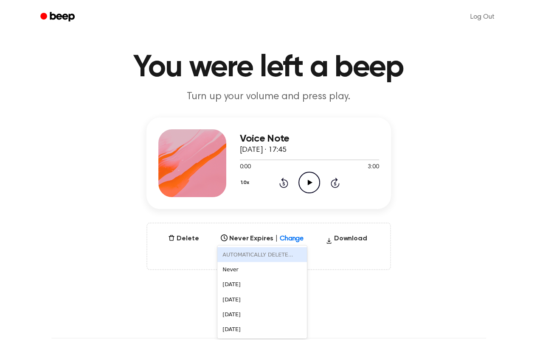
scroll to position [17, 0]
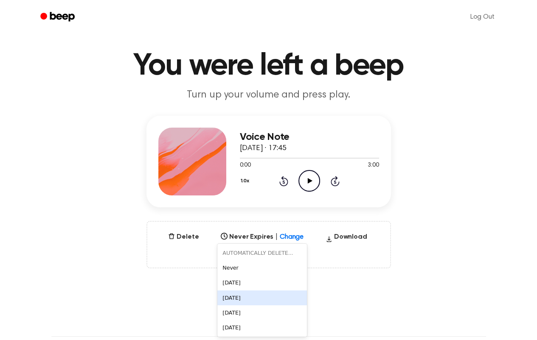
click at [250, 296] on div "[DATE]" at bounding box center [262, 298] width 90 height 15
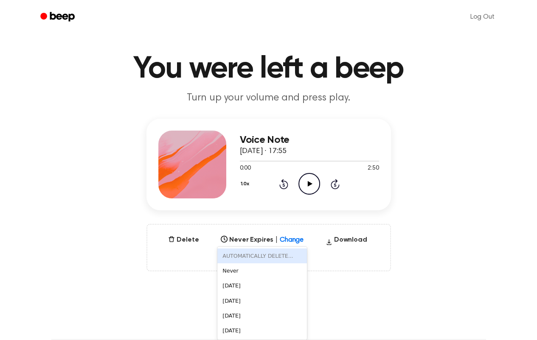
click at [289, 244] on div "6 results available. Use Up and Down to choose options, press Enter to select t…" at bounding box center [262, 238] width 90 height 12
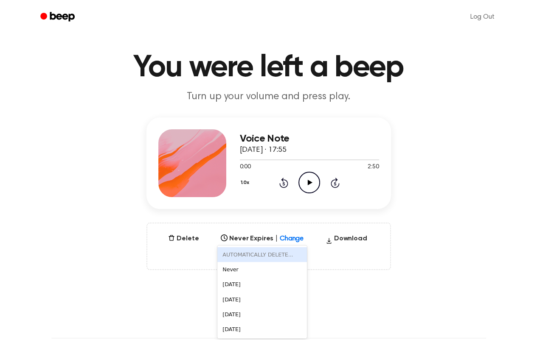
scroll to position [17, 0]
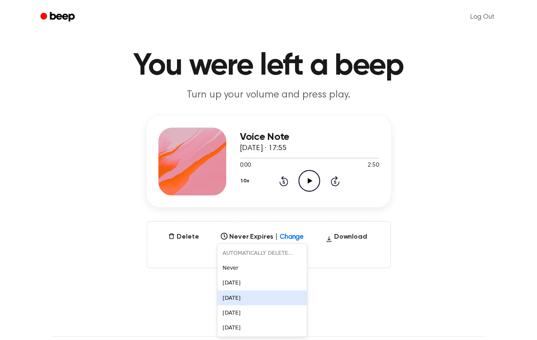
click at [247, 292] on div "[DATE]" at bounding box center [262, 298] width 90 height 15
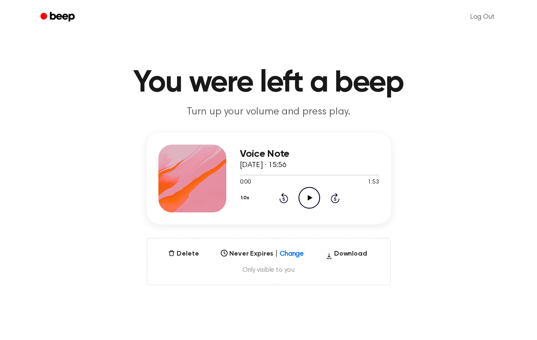
click at [289, 255] on div "Select..." at bounding box center [262, 252] width 90 height 12
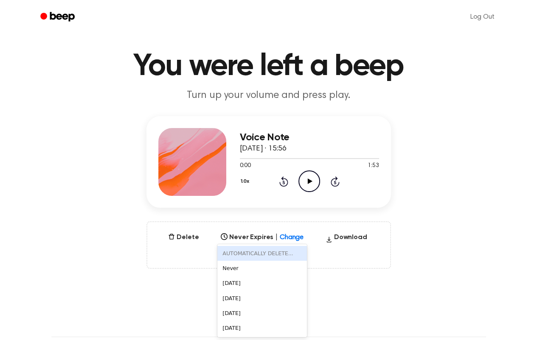
scroll to position [17, 0]
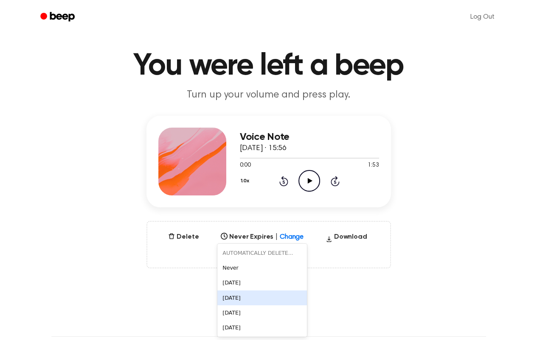
click at [241, 295] on div "[DATE]" at bounding box center [262, 298] width 90 height 15
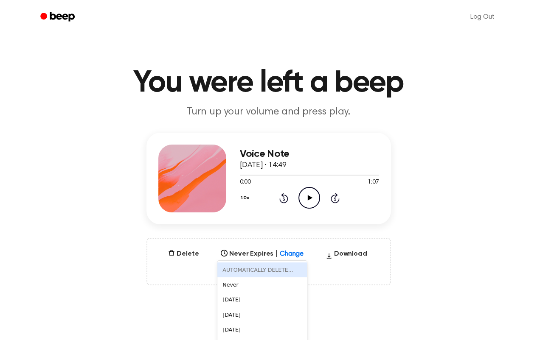
click at [290, 251] on div "6 results available. Use Up and Down to choose options, press Enter to select t…" at bounding box center [262, 252] width 90 height 12
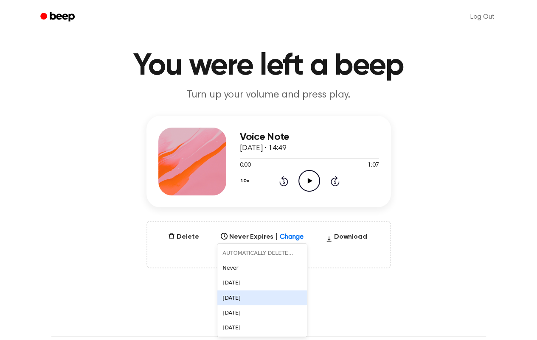
click at [242, 299] on div "[DATE]" at bounding box center [262, 298] width 90 height 15
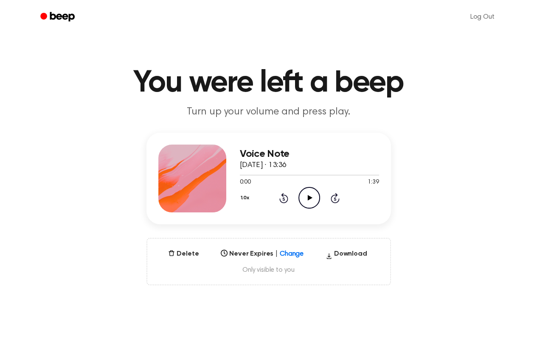
click at [292, 251] on div "Select..." at bounding box center [262, 252] width 90 height 12
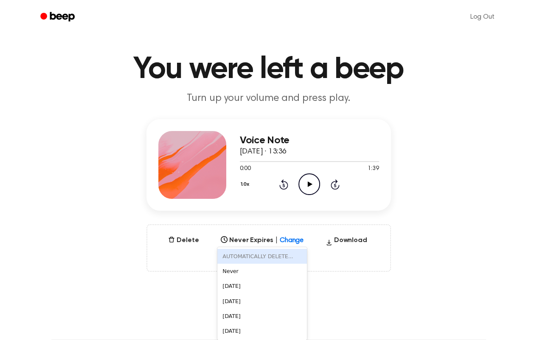
scroll to position [17, 0]
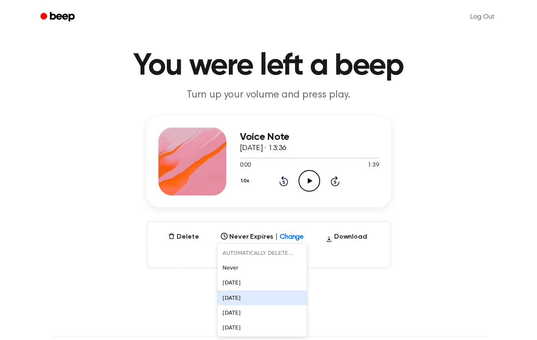
click at [250, 295] on div "In 1 Week" at bounding box center [262, 298] width 90 height 15
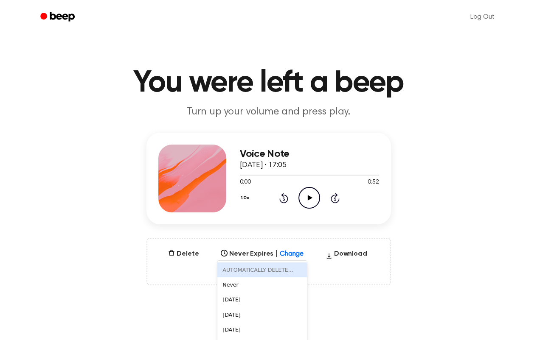
click at [292, 251] on div "6 results available. Use Up and Down to choose options, press Enter to select t…" at bounding box center [262, 252] width 90 height 12
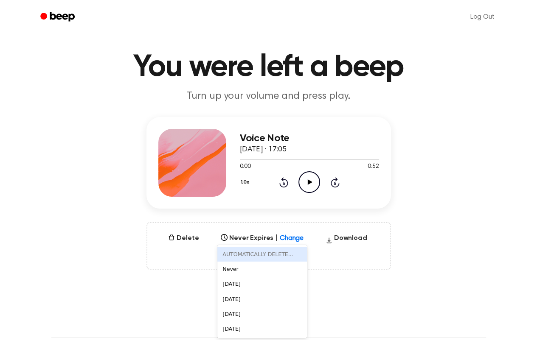
scroll to position [17, 0]
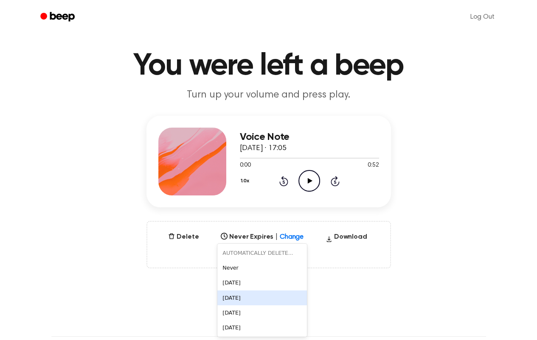
click at [240, 294] on div "[DATE]" at bounding box center [262, 298] width 90 height 15
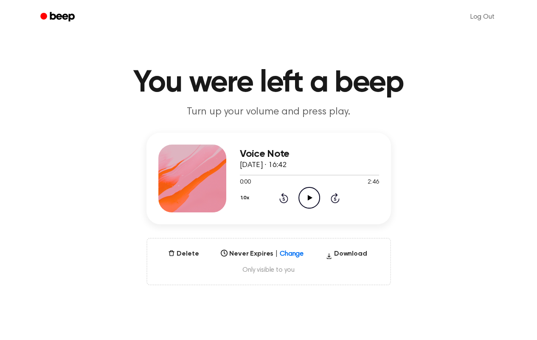
click at [288, 253] on div "Select..." at bounding box center [262, 252] width 90 height 12
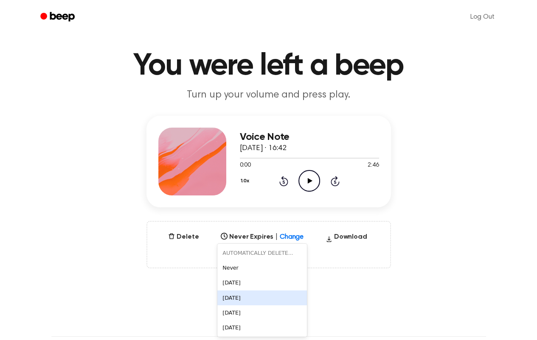
click at [235, 296] on div "In 1 Week" at bounding box center [262, 298] width 90 height 15
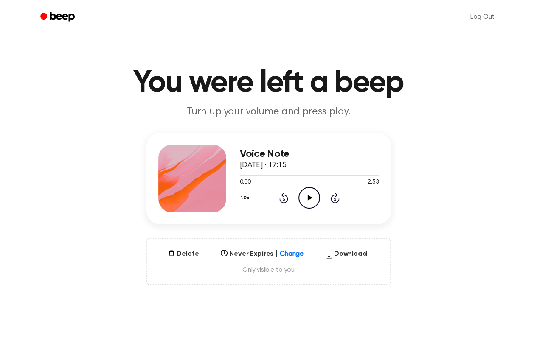
click at [282, 253] on div "Select..." at bounding box center [262, 252] width 90 height 12
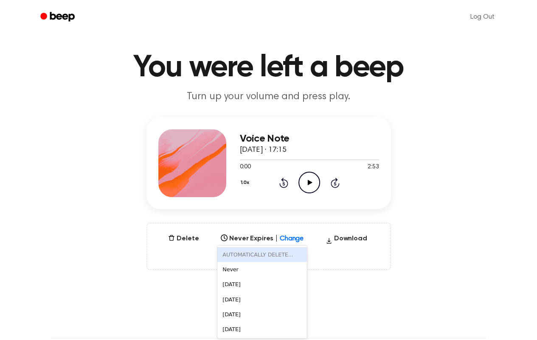
scroll to position [17, 0]
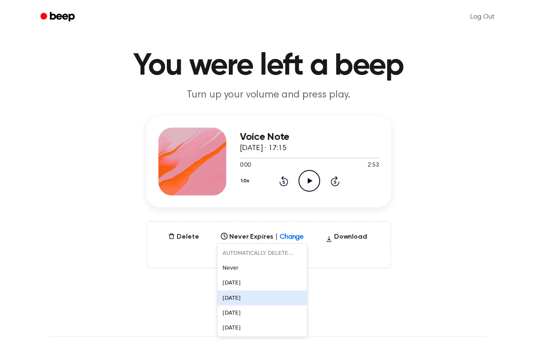
click at [246, 296] on div "[DATE]" at bounding box center [262, 298] width 90 height 15
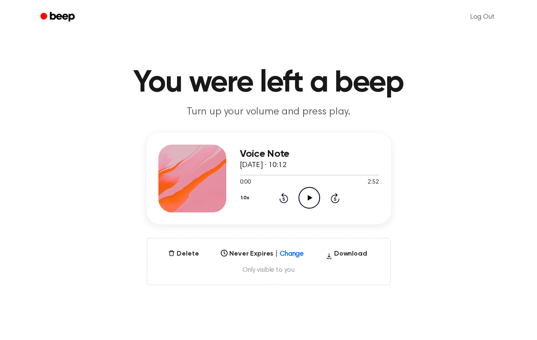
click at [287, 255] on div "Select..." at bounding box center [262, 252] width 90 height 12
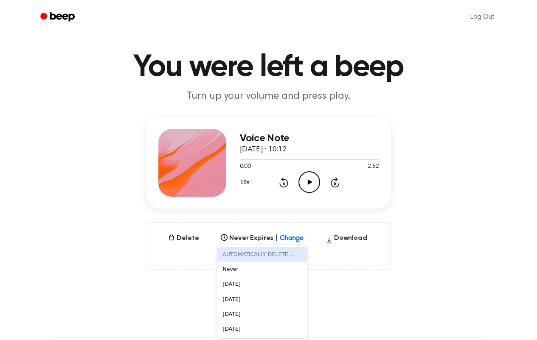
scroll to position [17, 0]
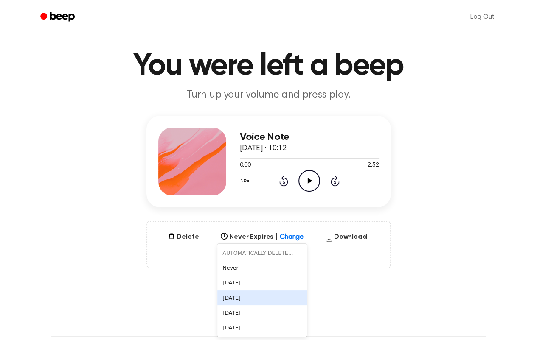
click at [238, 301] on div "[DATE]" at bounding box center [262, 298] width 90 height 15
